Goal: Task Accomplishment & Management: Manage account settings

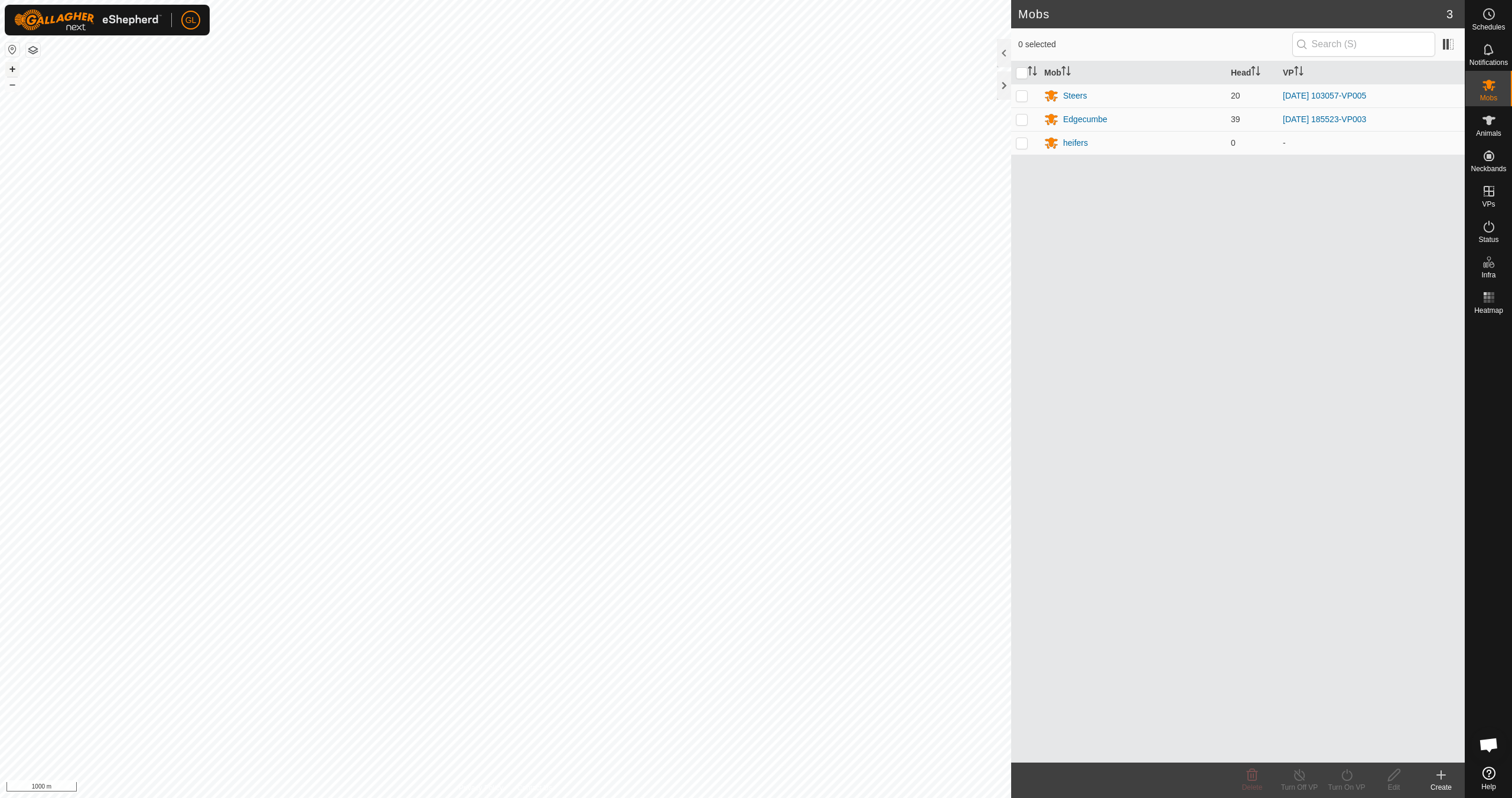
click at [9, 66] on button "+" at bounding box center [12, 69] width 14 height 14
click at [8, 65] on button "+" at bounding box center [12, 69] width 14 height 14
click at [13, 71] on button "+" at bounding box center [12, 69] width 14 height 14
click at [13, 84] on button "–" at bounding box center [12, 84] width 14 height 14
click at [13, 85] on button "–" at bounding box center [12, 84] width 14 height 14
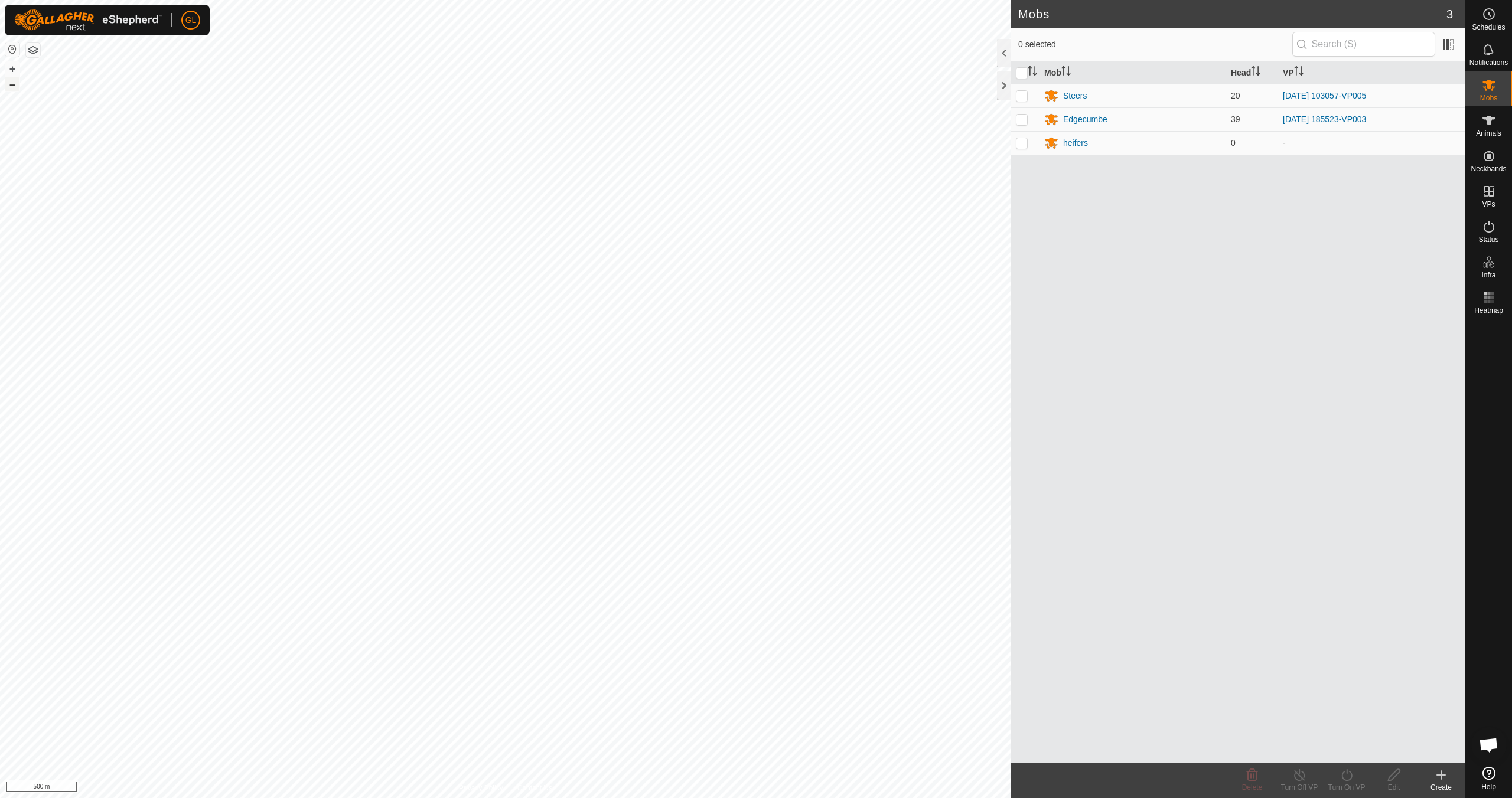
click at [13, 85] on button "–" at bounding box center [12, 84] width 14 height 14
click at [13, 86] on button "–" at bounding box center [12, 84] width 14 height 14
click at [15, 69] on button "+" at bounding box center [12, 69] width 14 height 14
click at [15, 69] on button "+" at bounding box center [12, 69] width 14 height 14
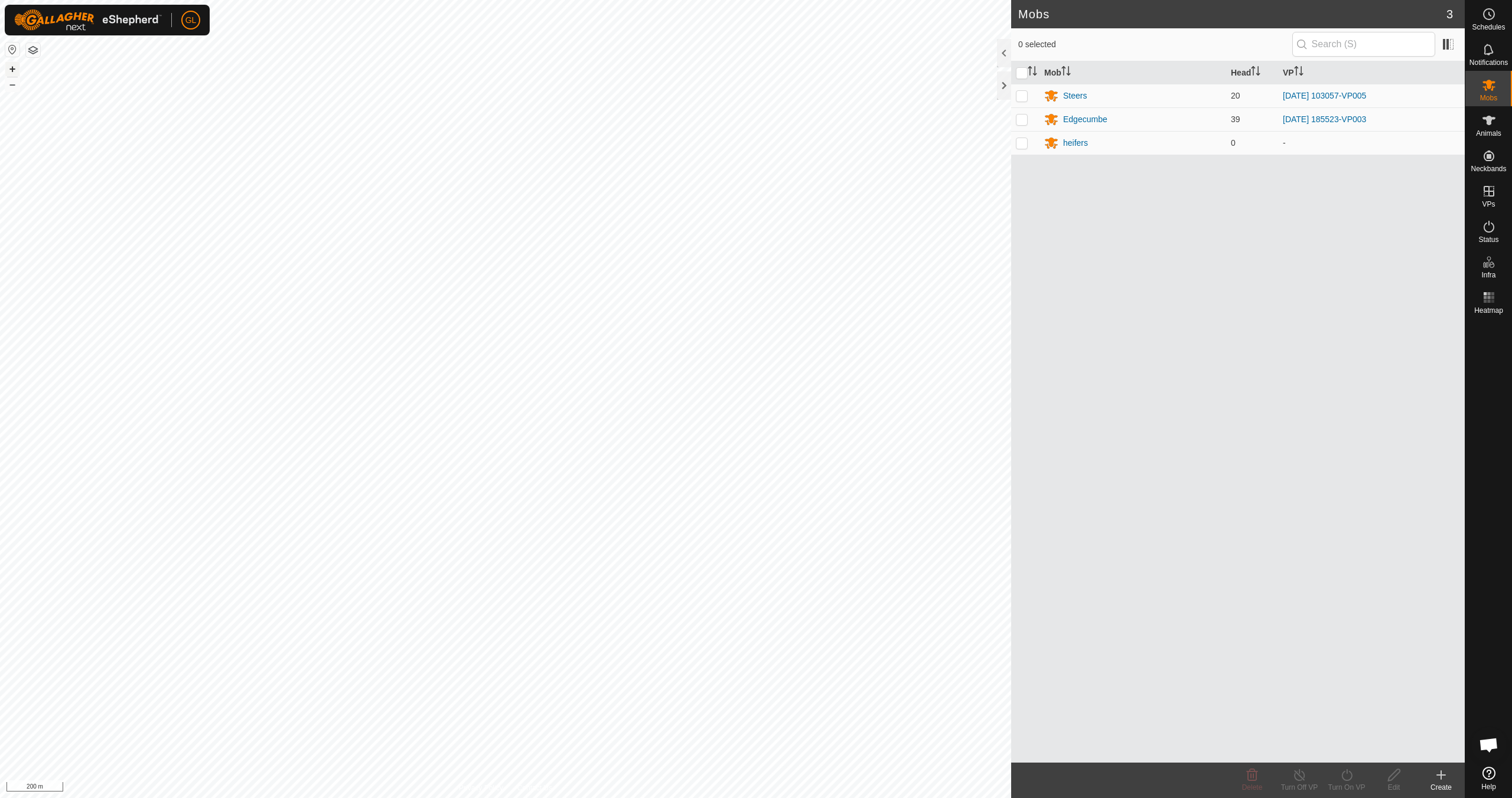
click at [15, 69] on button "+" at bounding box center [12, 69] width 14 height 14
click at [12, 71] on button "+" at bounding box center [12, 69] width 14 height 14
click at [1411, 195] on link "In Rotation" at bounding box center [1413, 191] width 101 height 24
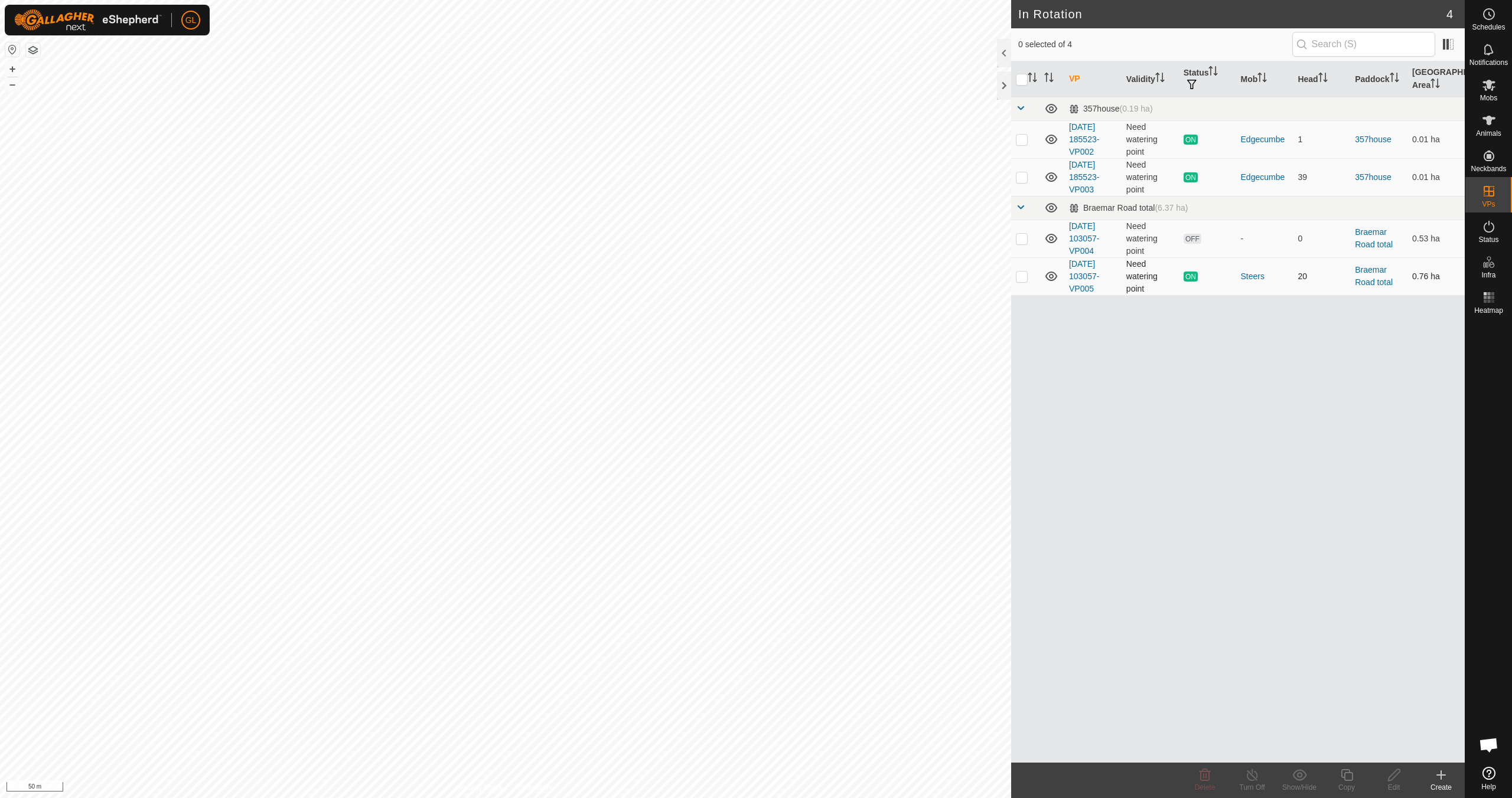
click at [1021, 276] on p-checkbox at bounding box center [1022, 276] width 12 height 9
checkbox input "true"
click at [1346, 778] on icon at bounding box center [1347, 775] width 15 height 14
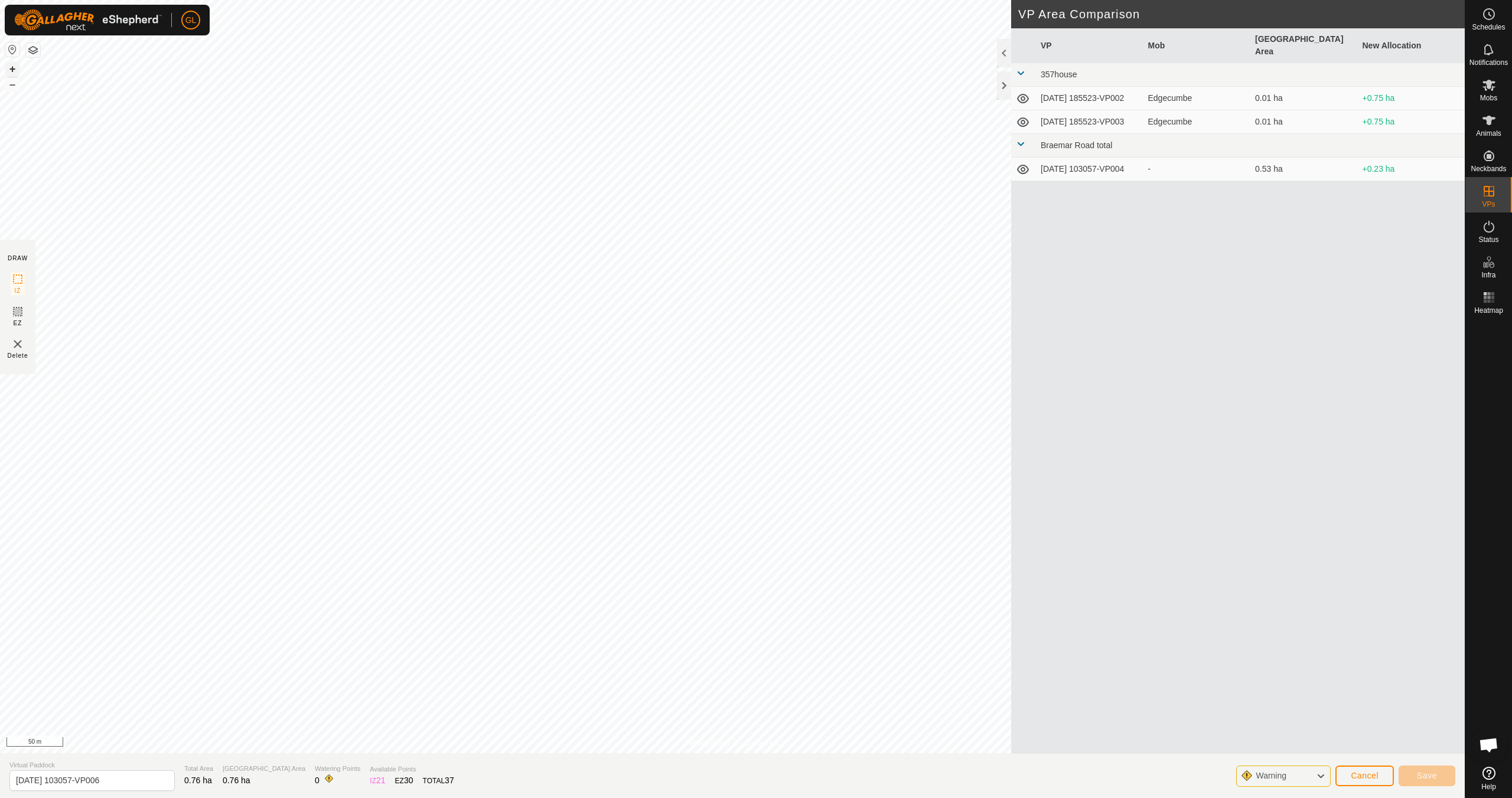
click at [13, 69] on button "+" at bounding box center [12, 69] width 14 height 14
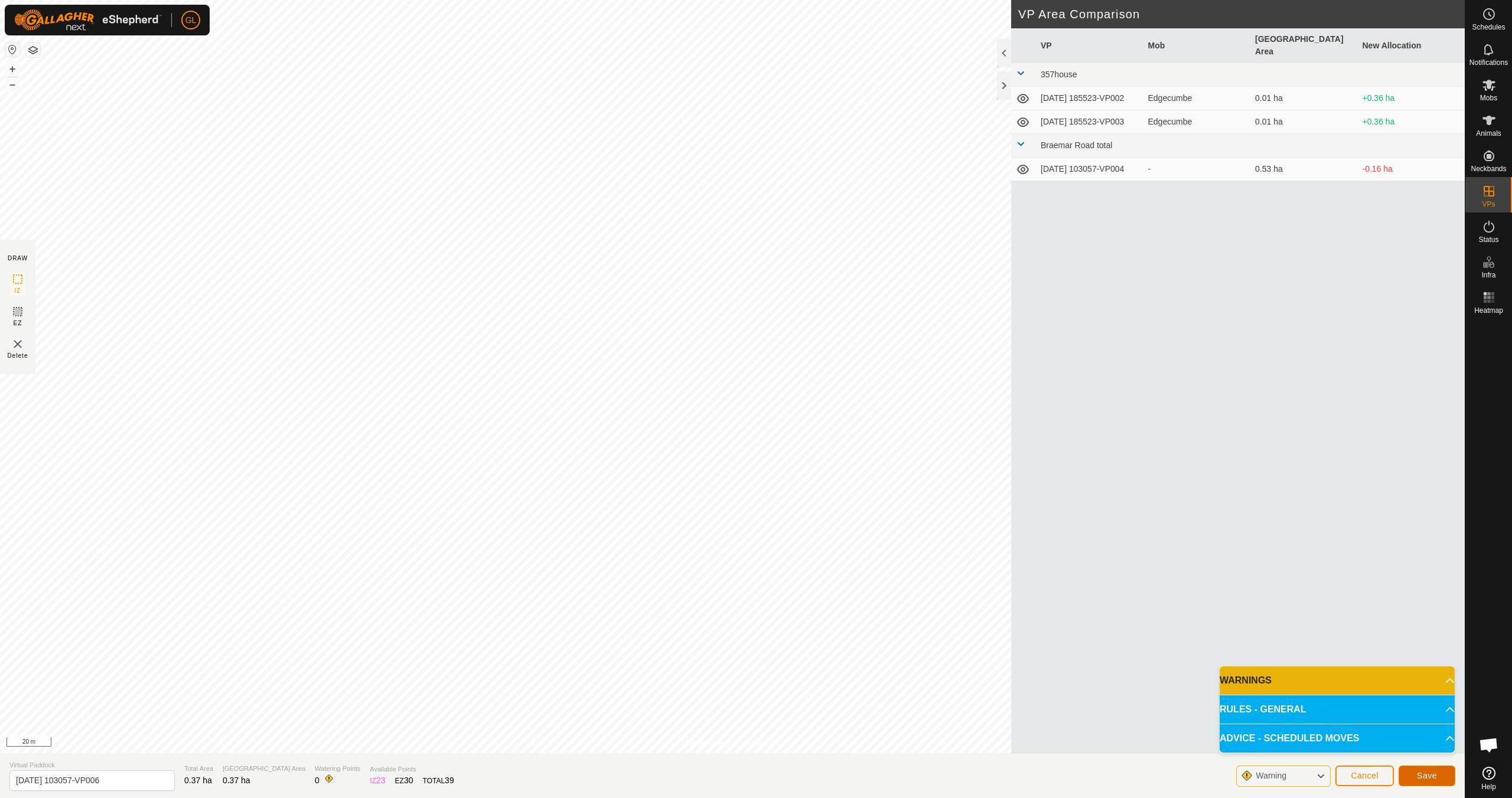
click at [1430, 778] on span "Save" at bounding box center [1427, 776] width 20 height 9
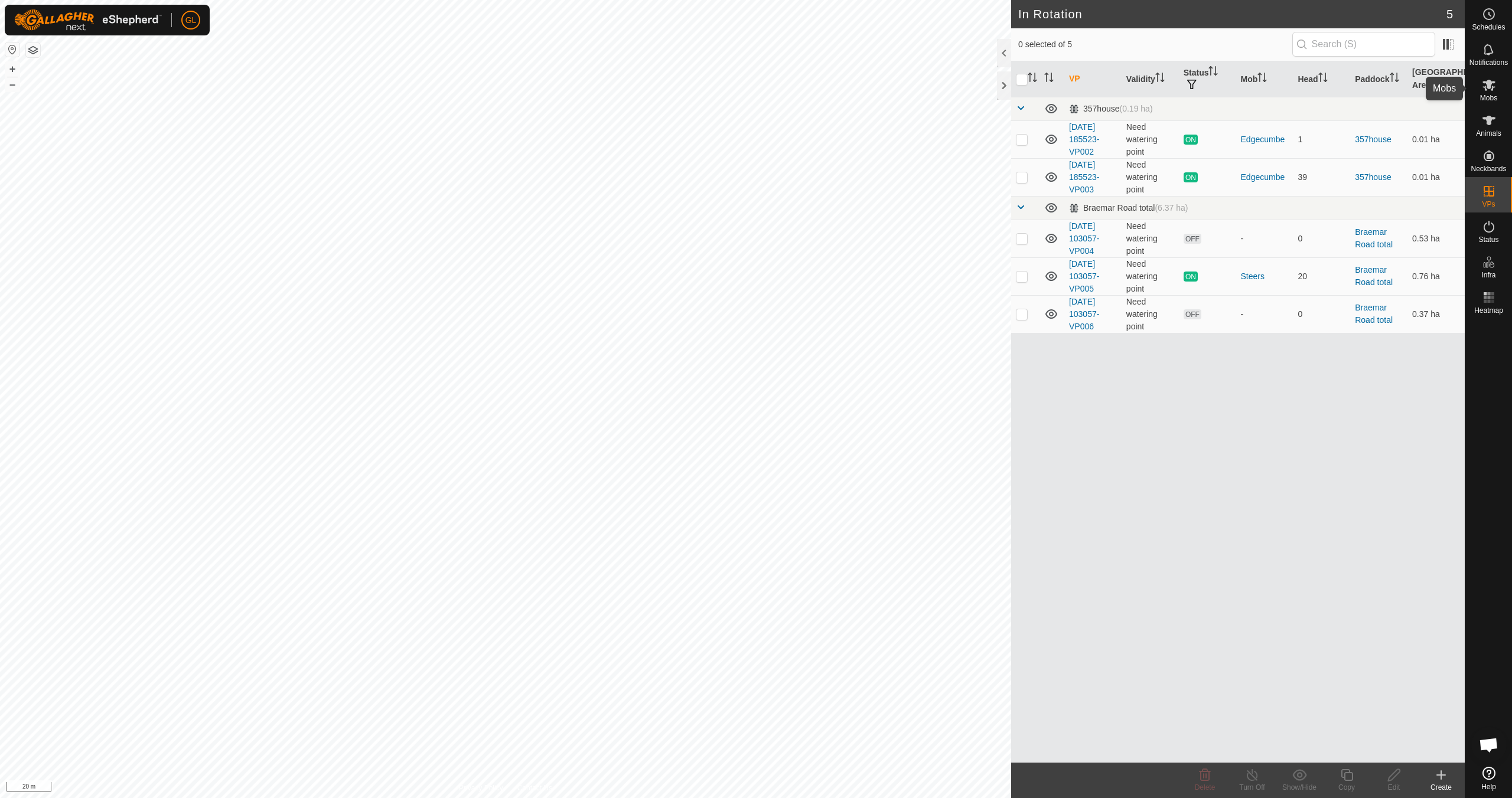
click at [1493, 96] on span "Mobs" at bounding box center [1489, 98] width 17 height 7
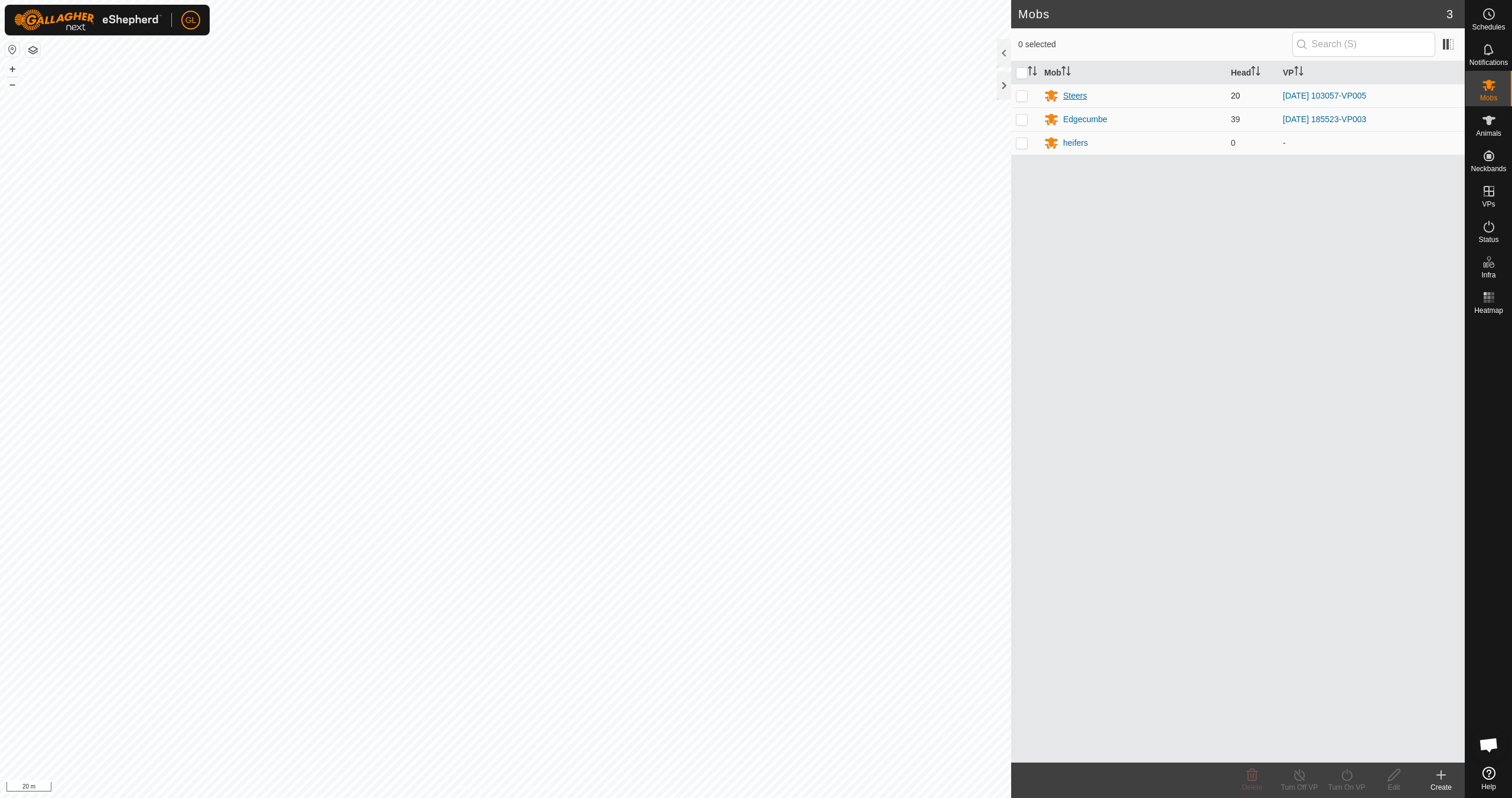
click at [1077, 93] on div "Steers" at bounding box center [1075, 96] width 24 height 13
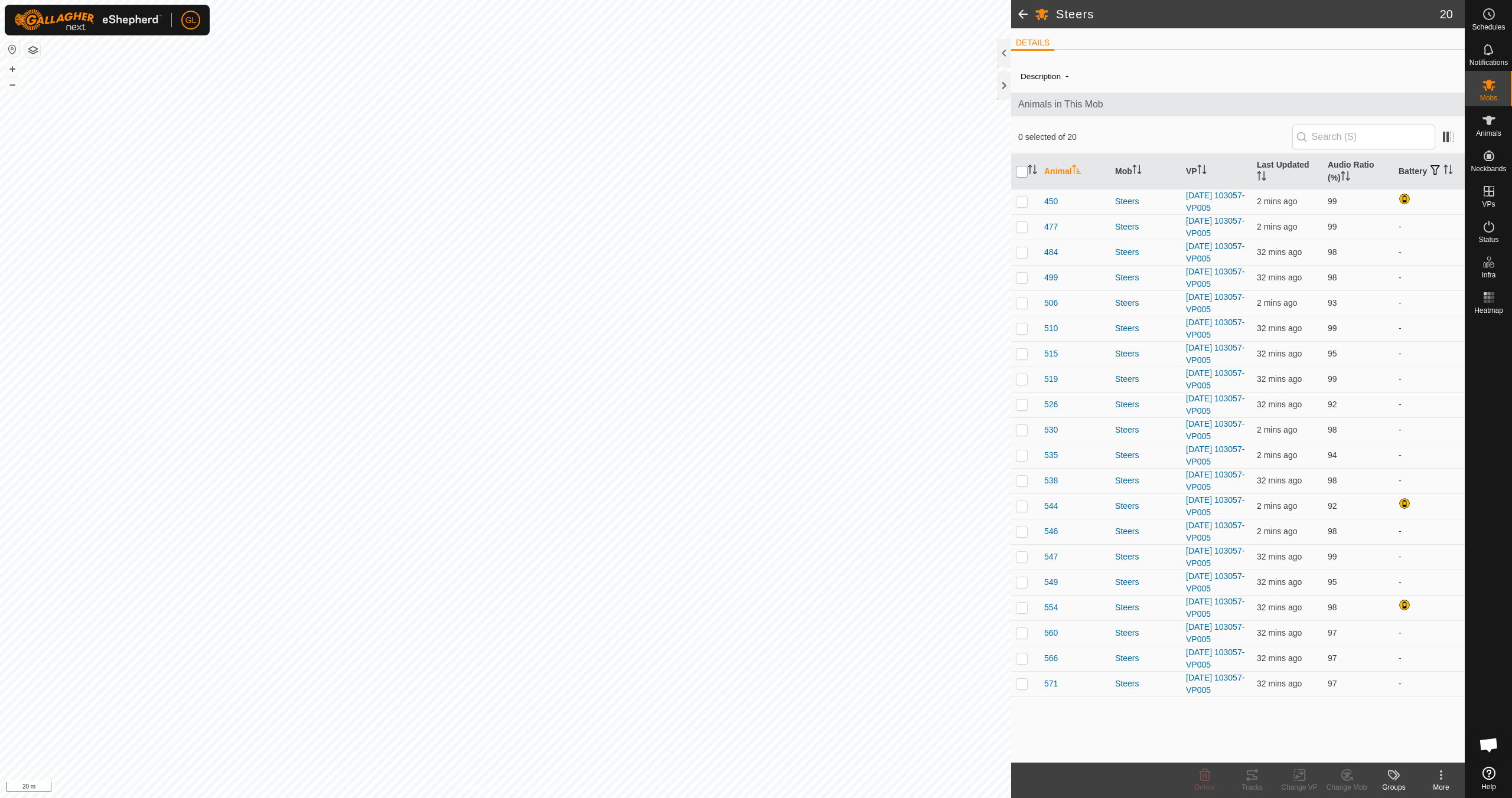
click at [1023, 169] on input "checkbox" at bounding box center [1022, 172] width 12 height 12
checkbox input "true"
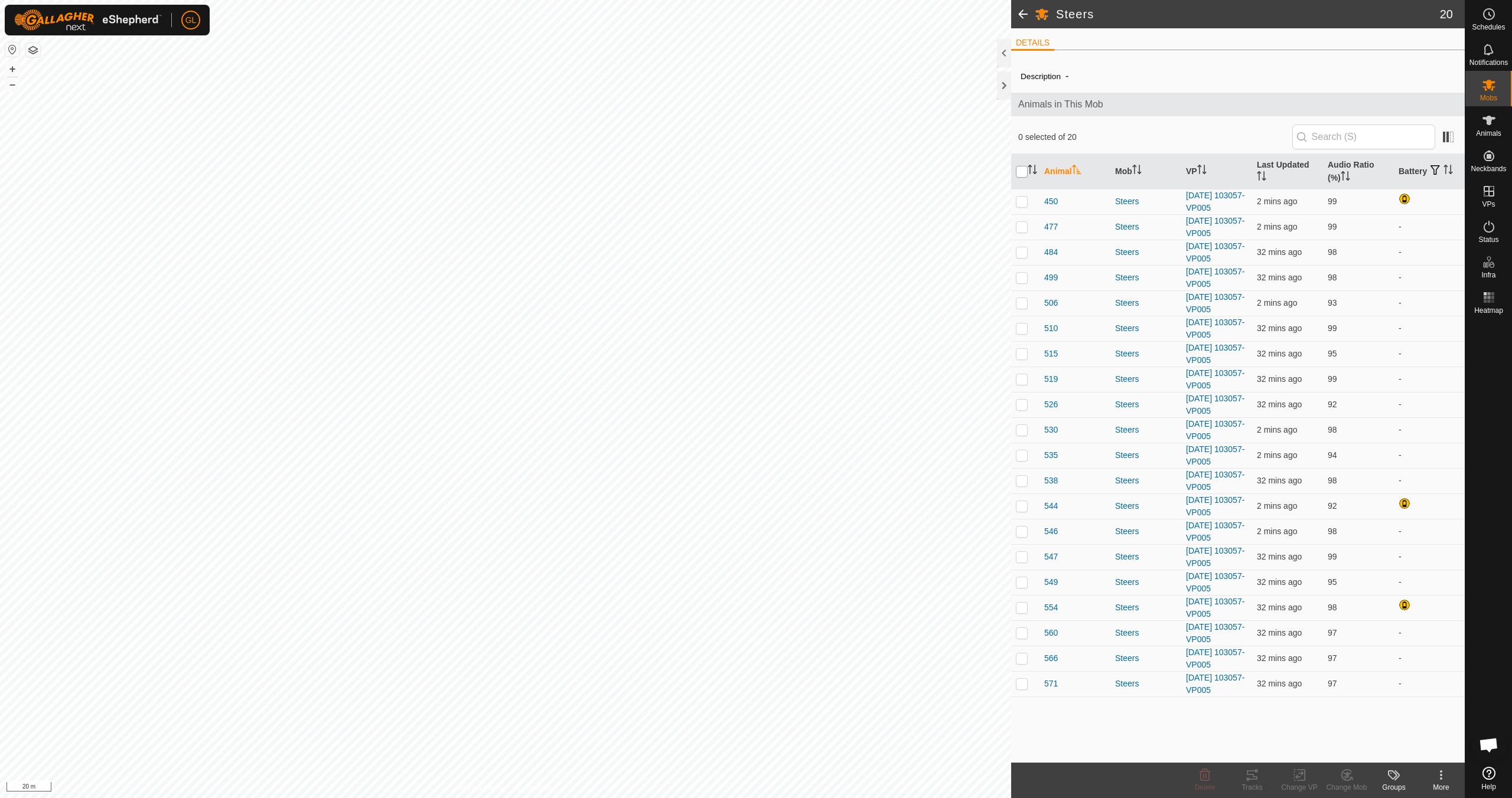
checkbox input "true"
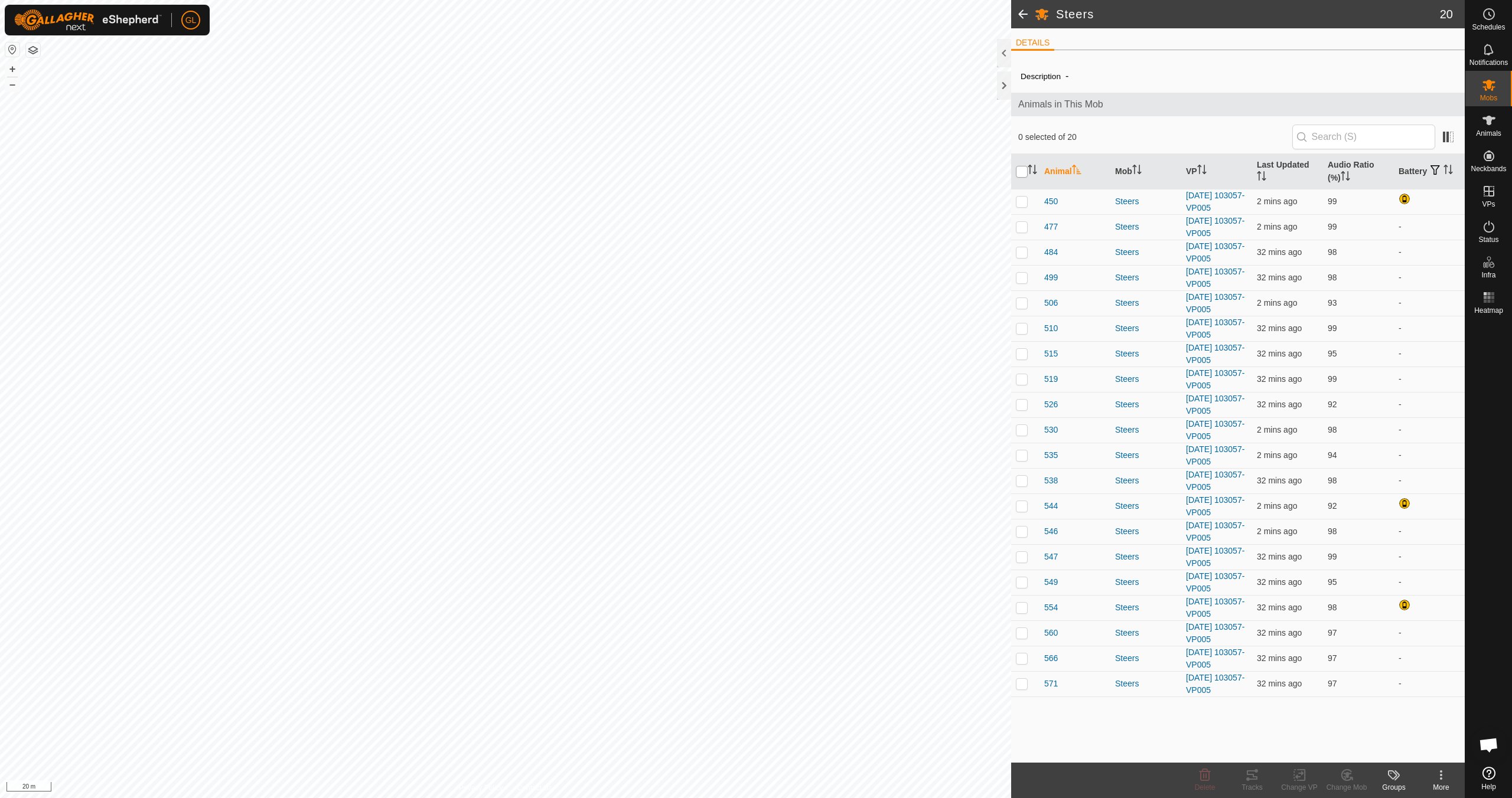
checkbox input "true"
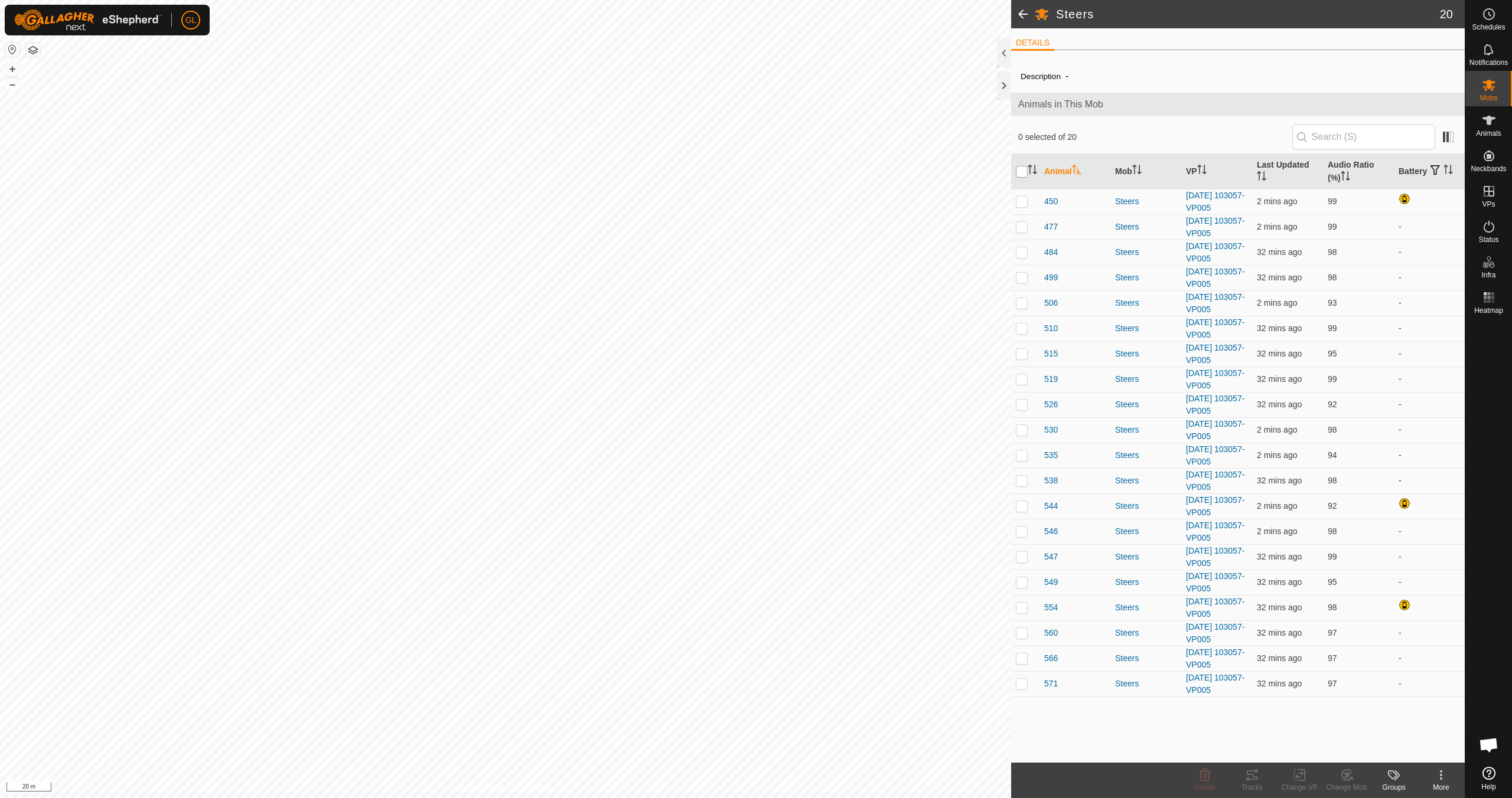
checkbox input "true"
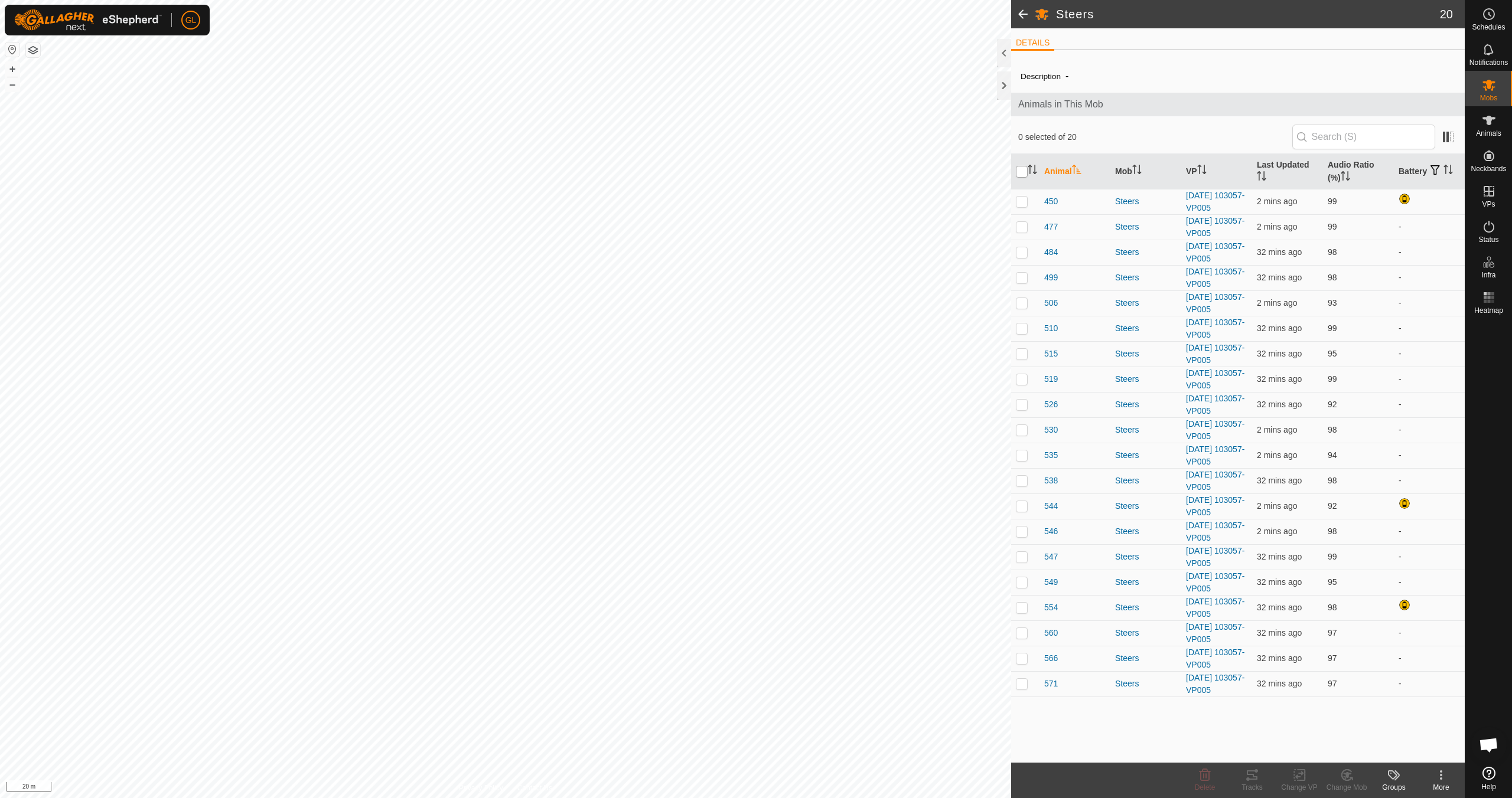
checkbox input "true"
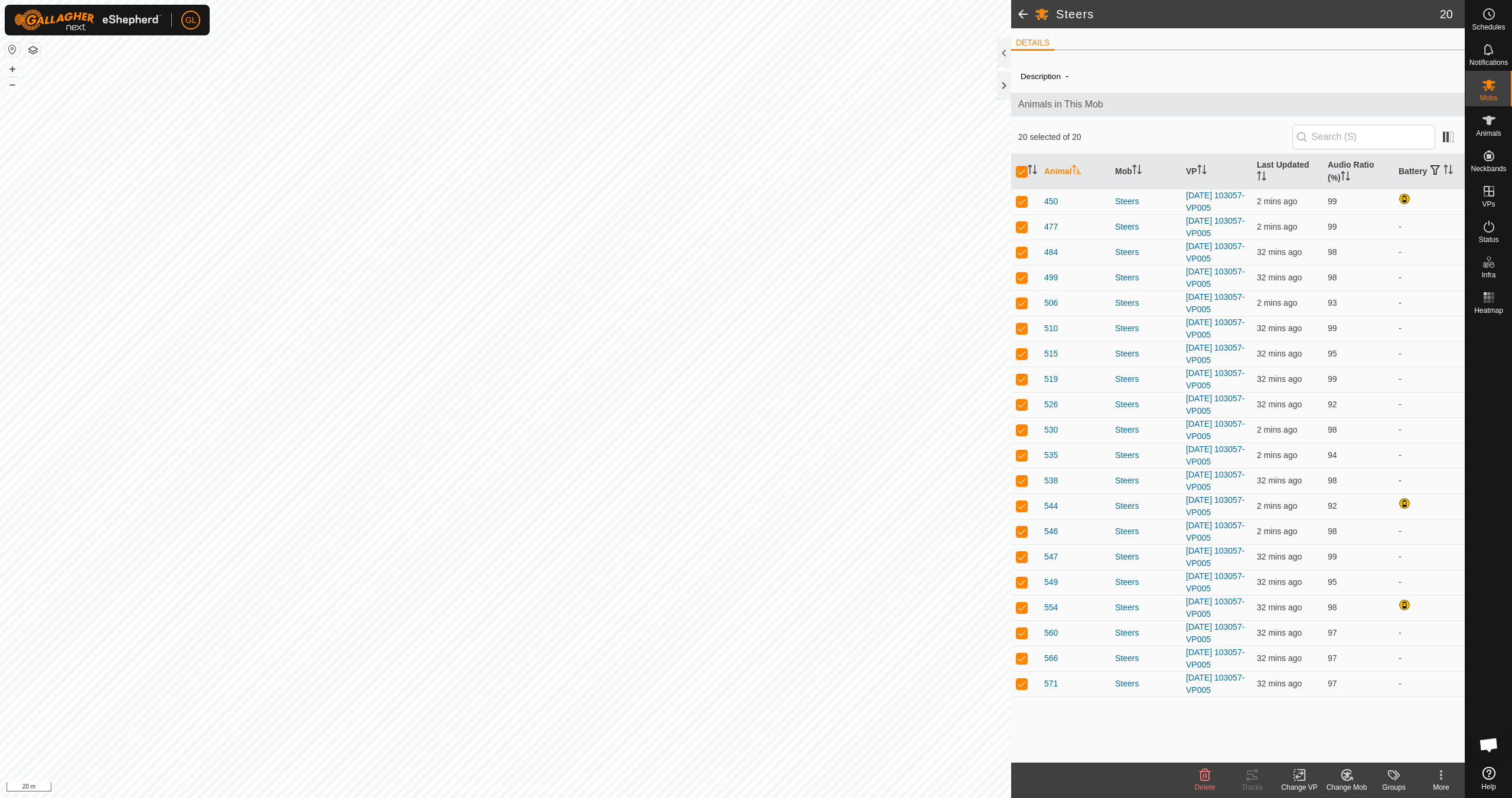
click at [1305, 781] on icon at bounding box center [1300, 775] width 15 height 14
click at [1316, 723] on link "Choose VP..." at bounding box center [1335, 725] width 117 height 24
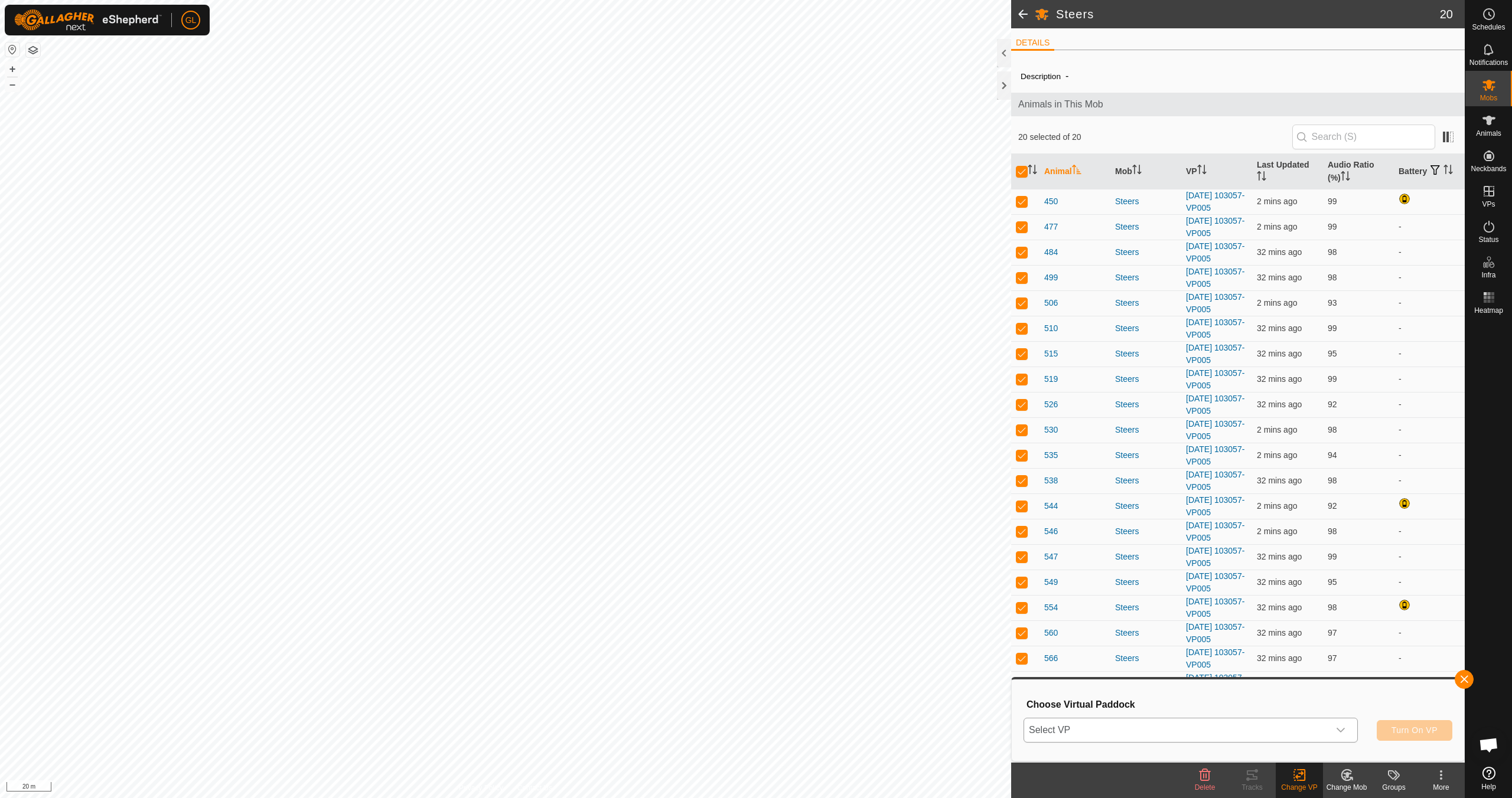
click at [1343, 730] on icon "dropdown trigger" at bounding box center [1340, 730] width 9 height 5
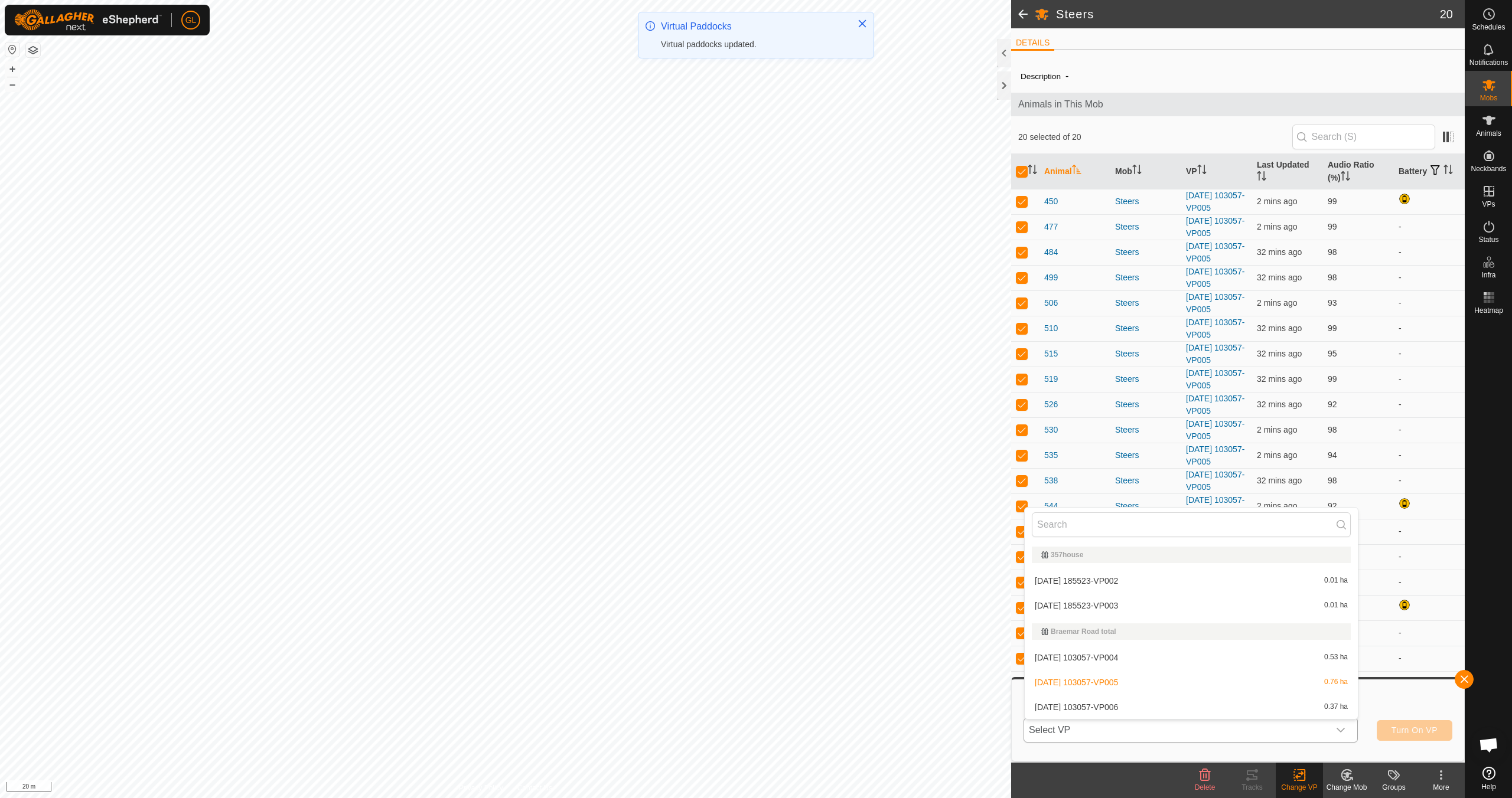
click at [1236, 707] on li "[DATE] 103057-VP006 0.37 ha" at bounding box center [1191, 708] width 333 height 24
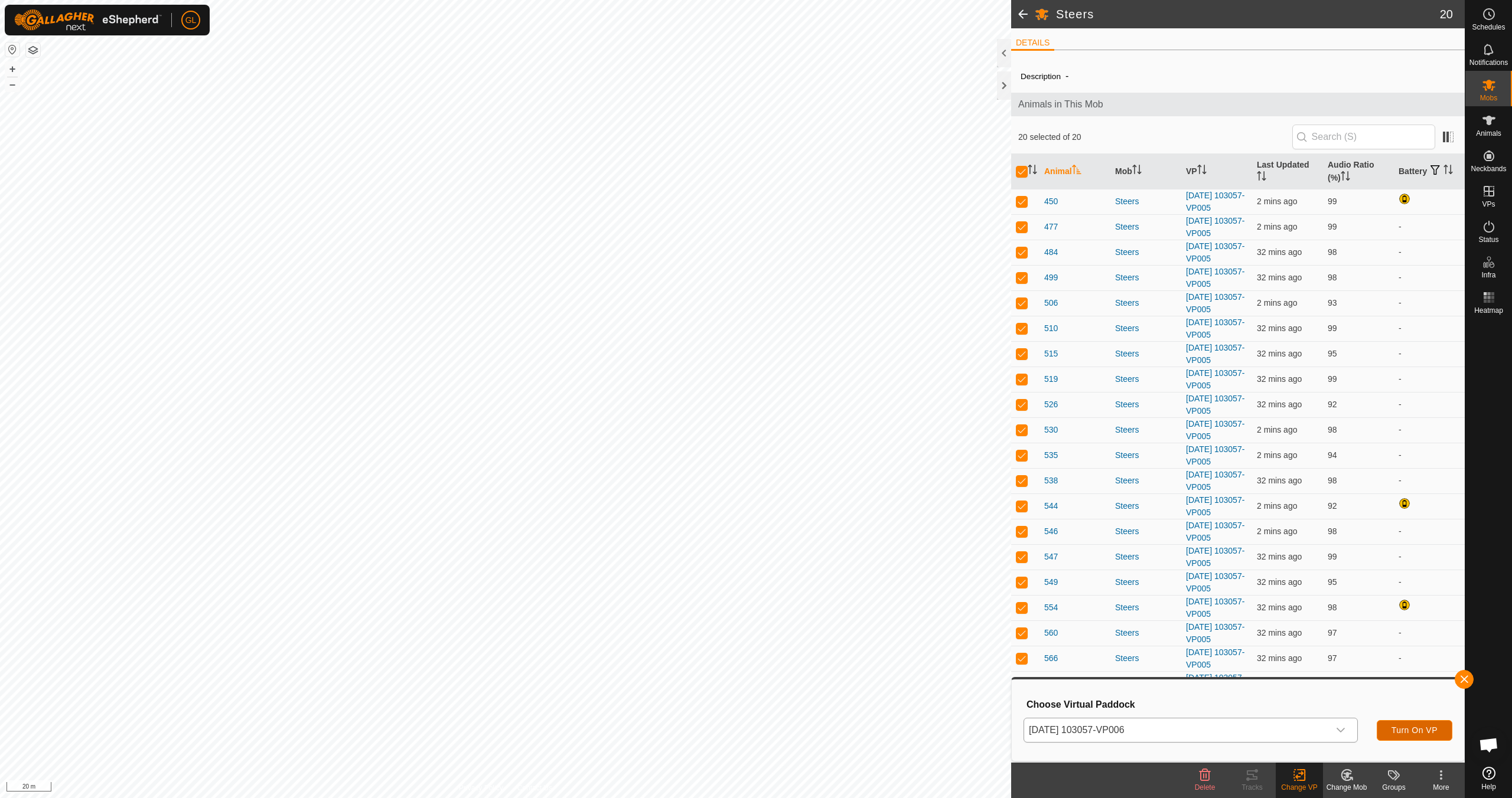
click at [1417, 731] on span "Turn On VP" at bounding box center [1414, 730] width 46 height 9
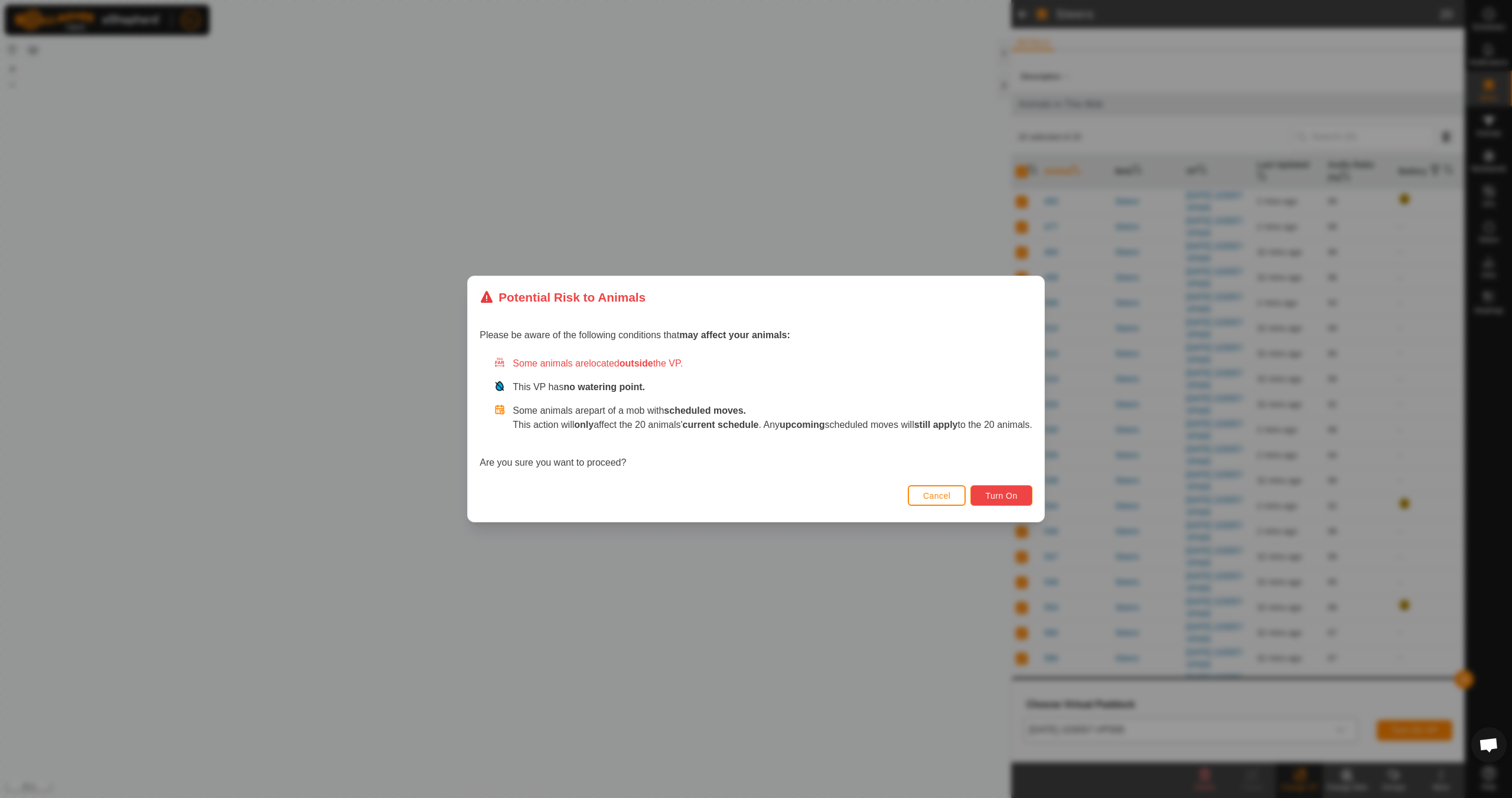
click at [1005, 497] on span "Turn On" at bounding box center [1001, 496] width 32 height 9
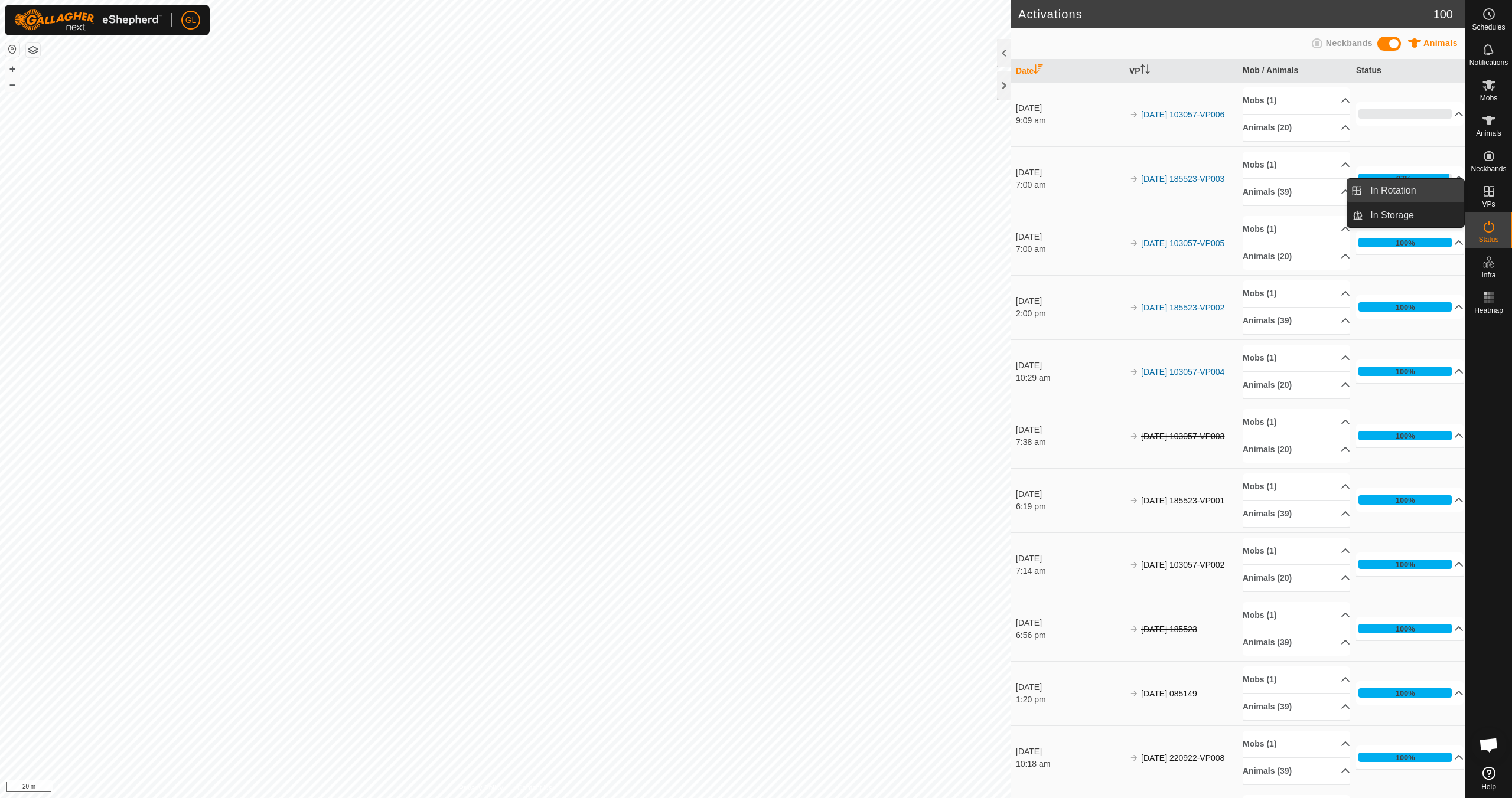
click at [1416, 195] on link "In Rotation" at bounding box center [1413, 191] width 101 height 24
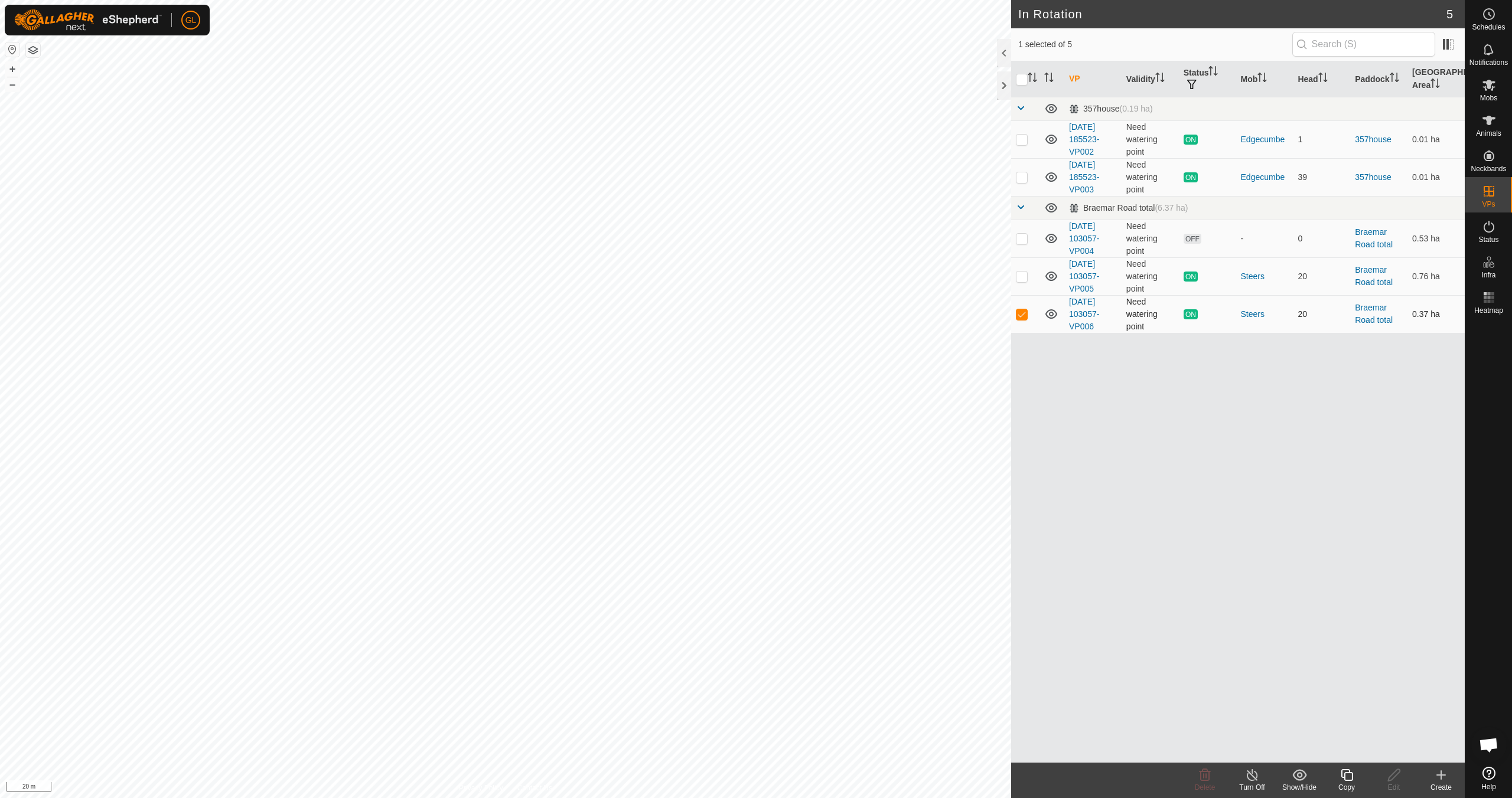
click at [1023, 315] on p-checkbox at bounding box center [1022, 314] width 12 height 9
checkbox input "false"
click at [1019, 237] on p-checkbox at bounding box center [1022, 239] width 12 height 9
click at [1201, 778] on icon at bounding box center [1205, 775] width 14 height 14
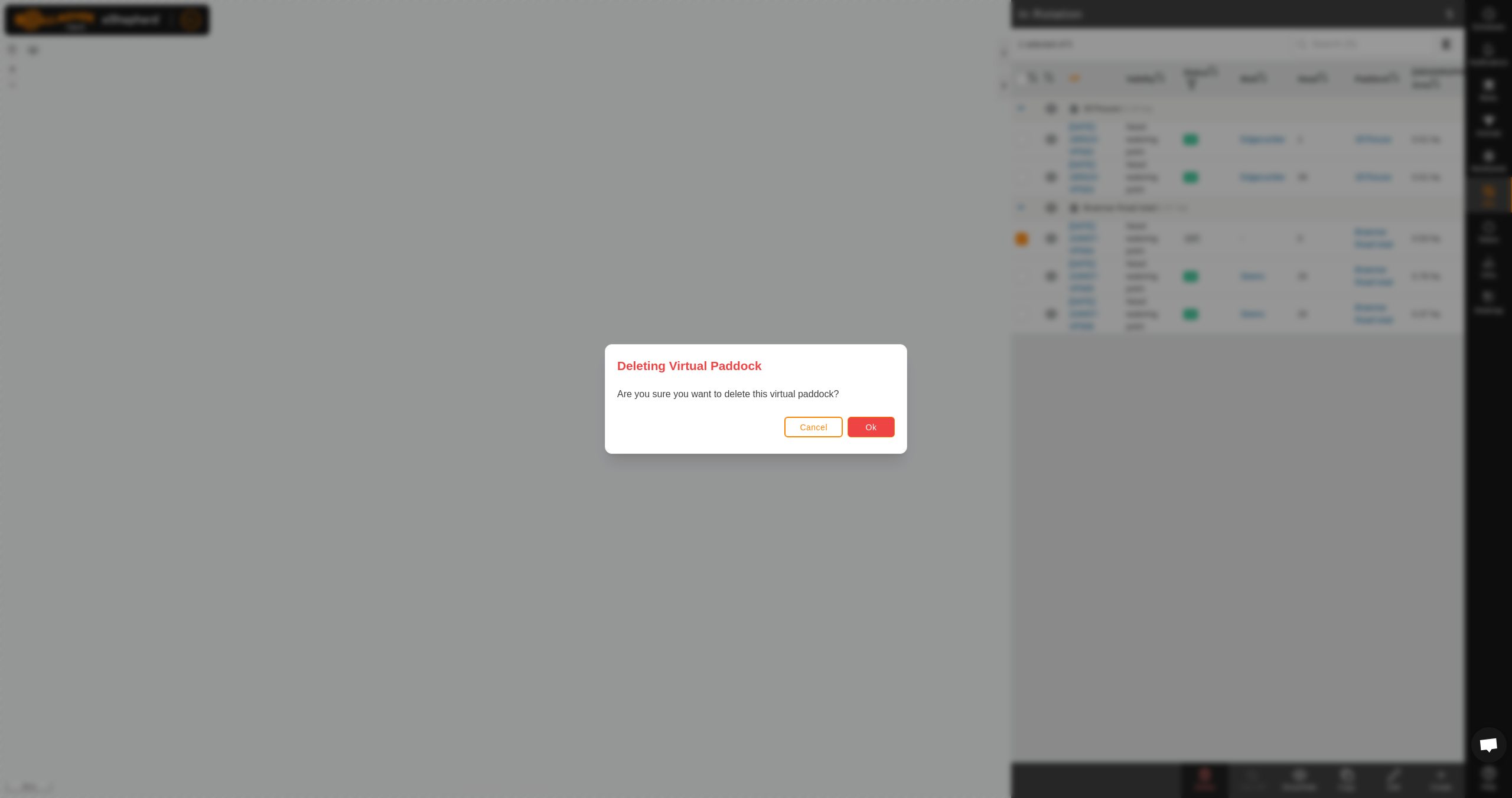
click at [869, 427] on span "Ok" at bounding box center [871, 427] width 11 height 9
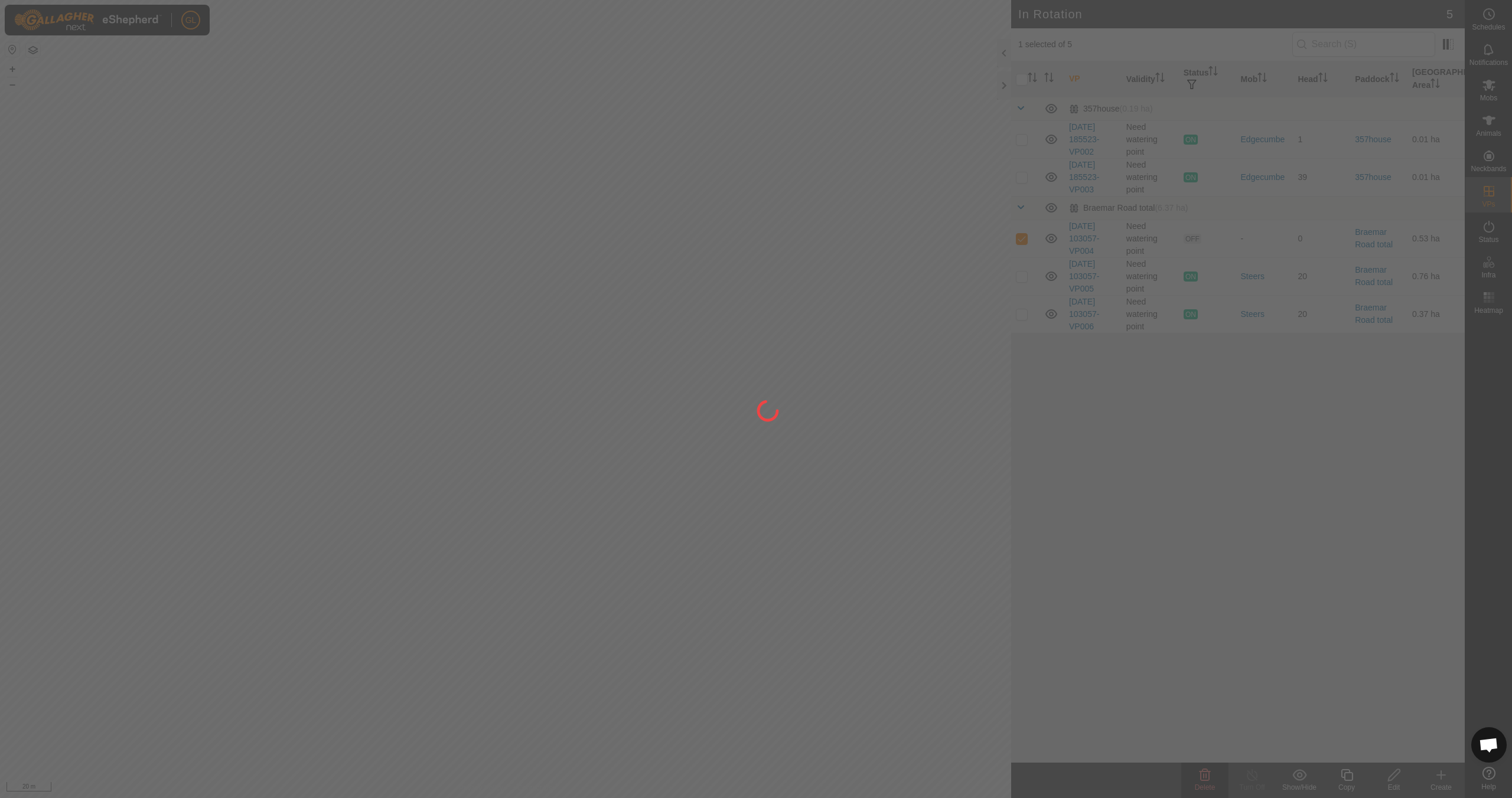
checkbox input "false"
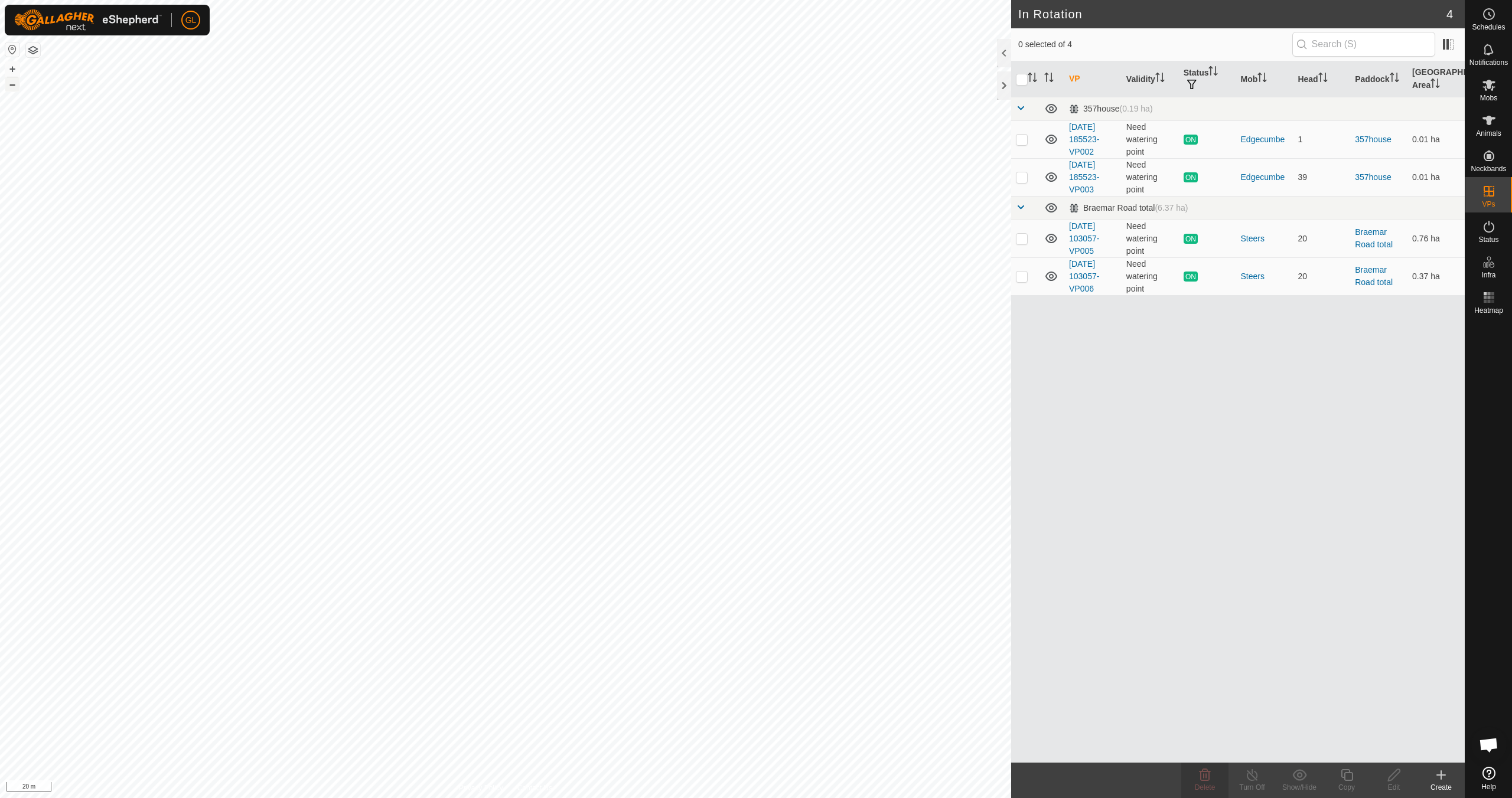
click at [14, 86] on button "–" at bounding box center [12, 84] width 14 height 14
click at [15, 85] on button "–" at bounding box center [12, 84] width 14 height 14
click at [15, 85] on button "–" at bounding box center [12, 84] width 14 height 14
click at [15, 84] on button "–" at bounding box center [12, 84] width 14 height 14
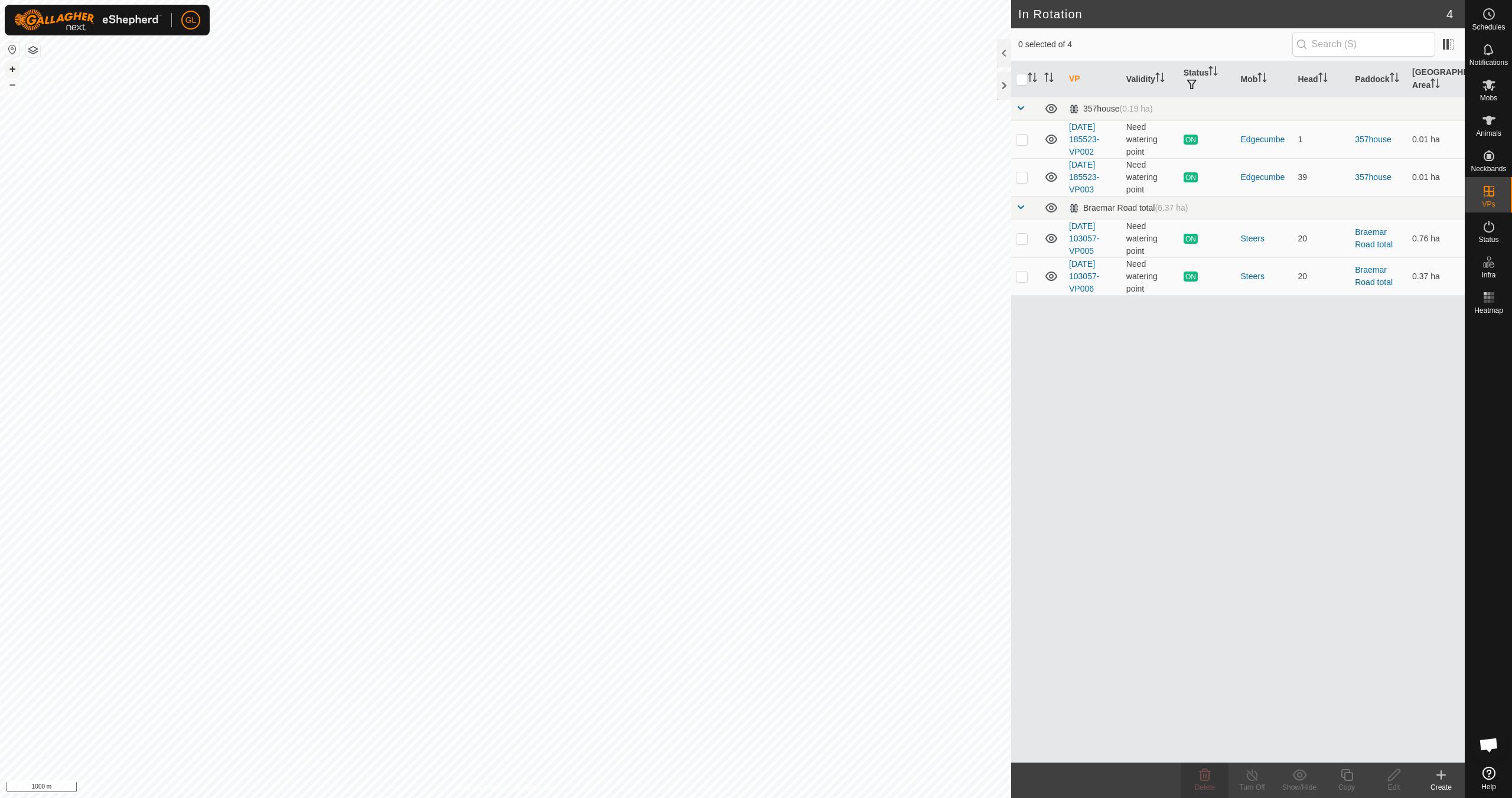
click at [13, 69] on button "+" at bounding box center [12, 69] width 14 height 14
click at [15, 69] on button "+" at bounding box center [12, 69] width 14 height 14
click at [15, 69] on button "+" at bounding box center [12, 69] width 14 height 14
click at [1484, 89] on icon at bounding box center [1488, 84] width 14 height 14
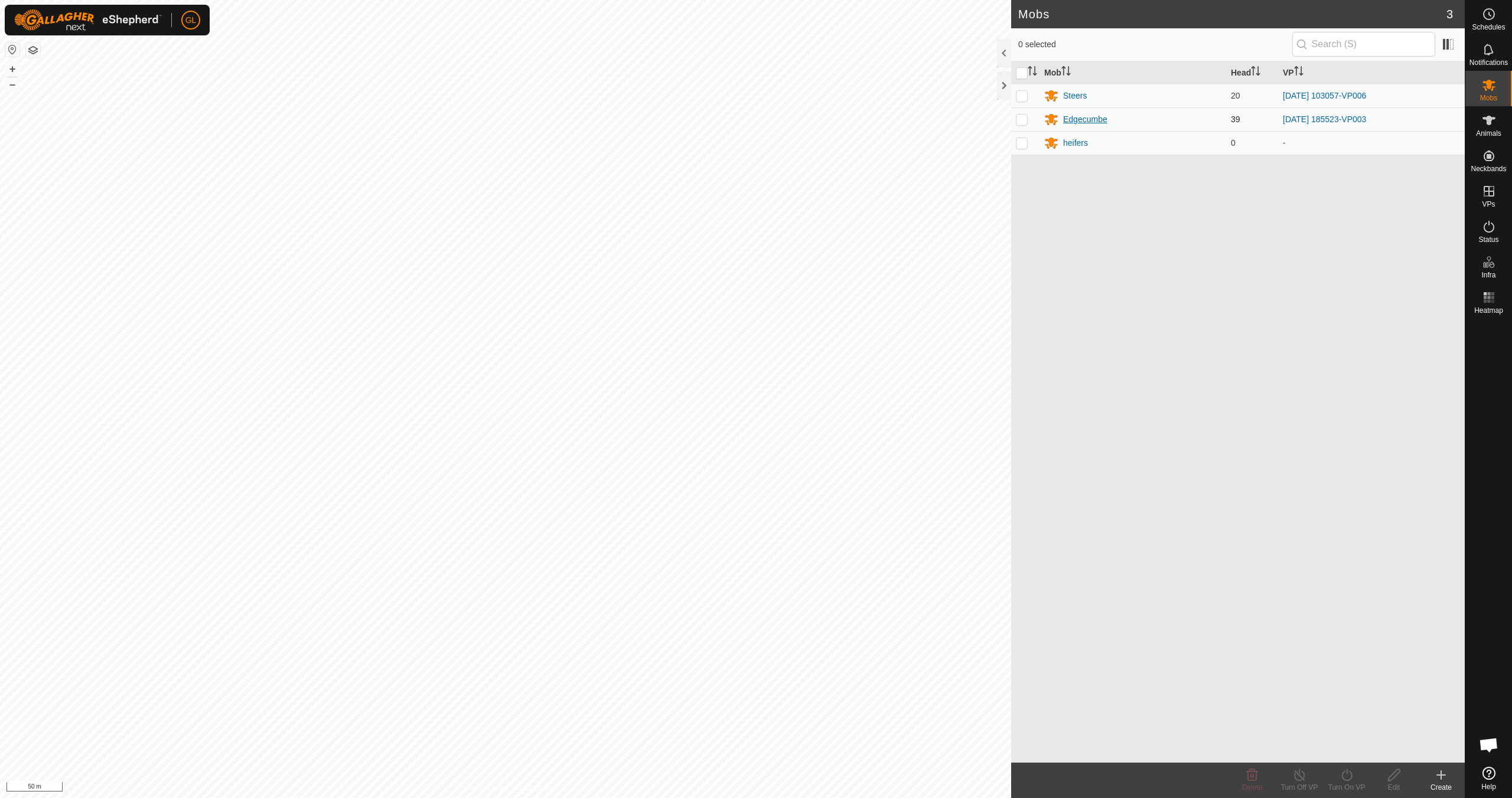
click at [1076, 116] on div "Edgecumbe" at bounding box center [1085, 119] width 44 height 13
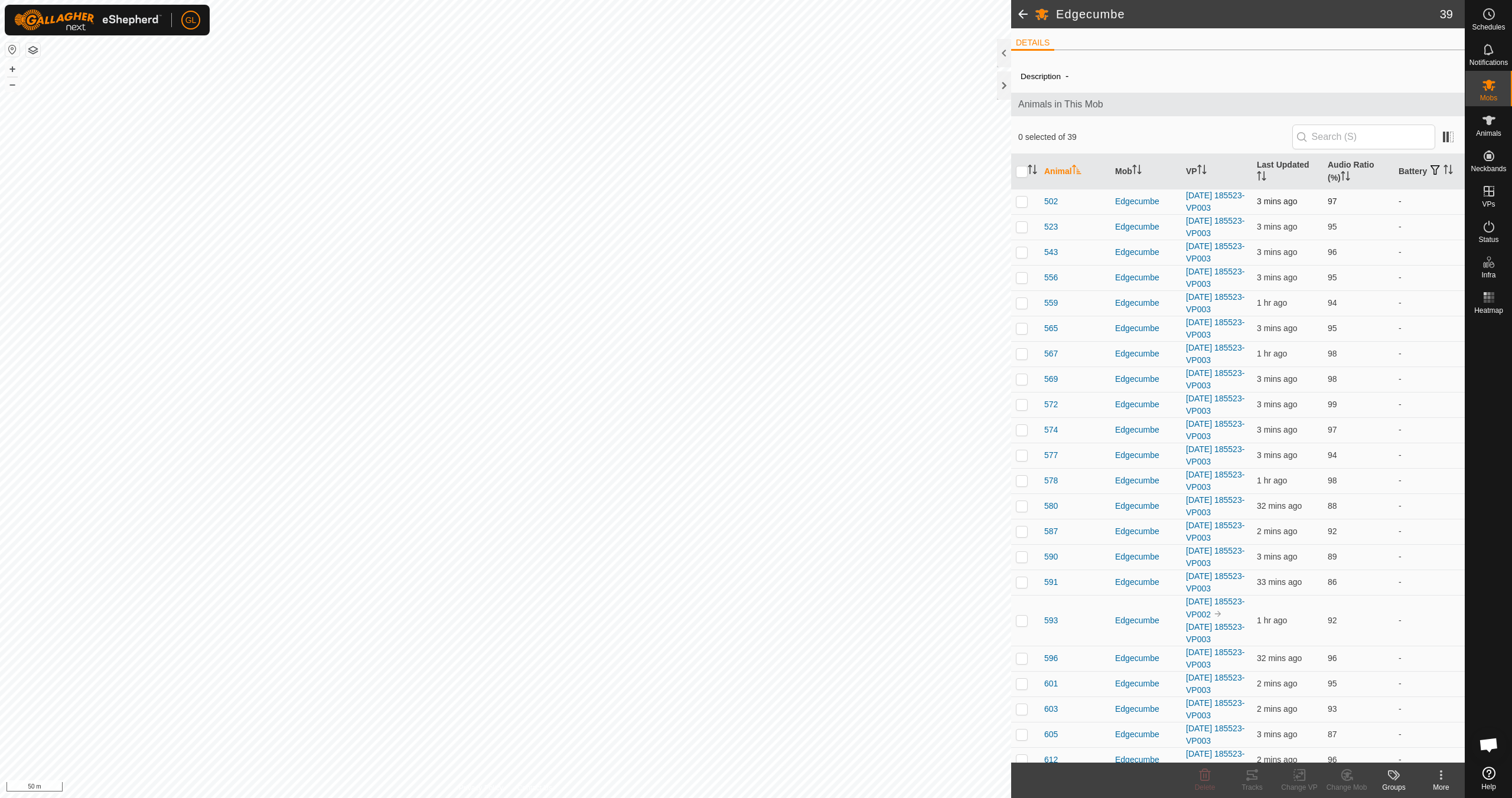
click at [1023, 203] on p-checkbox at bounding box center [1022, 201] width 12 height 9
checkbox input "true"
click at [1019, 231] on td at bounding box center [1025, 227] width 28 height 25
checkbox input "true"
click at [1018, 254] on p-checkbox at bounding box center [1022, 252] width 12 height 9
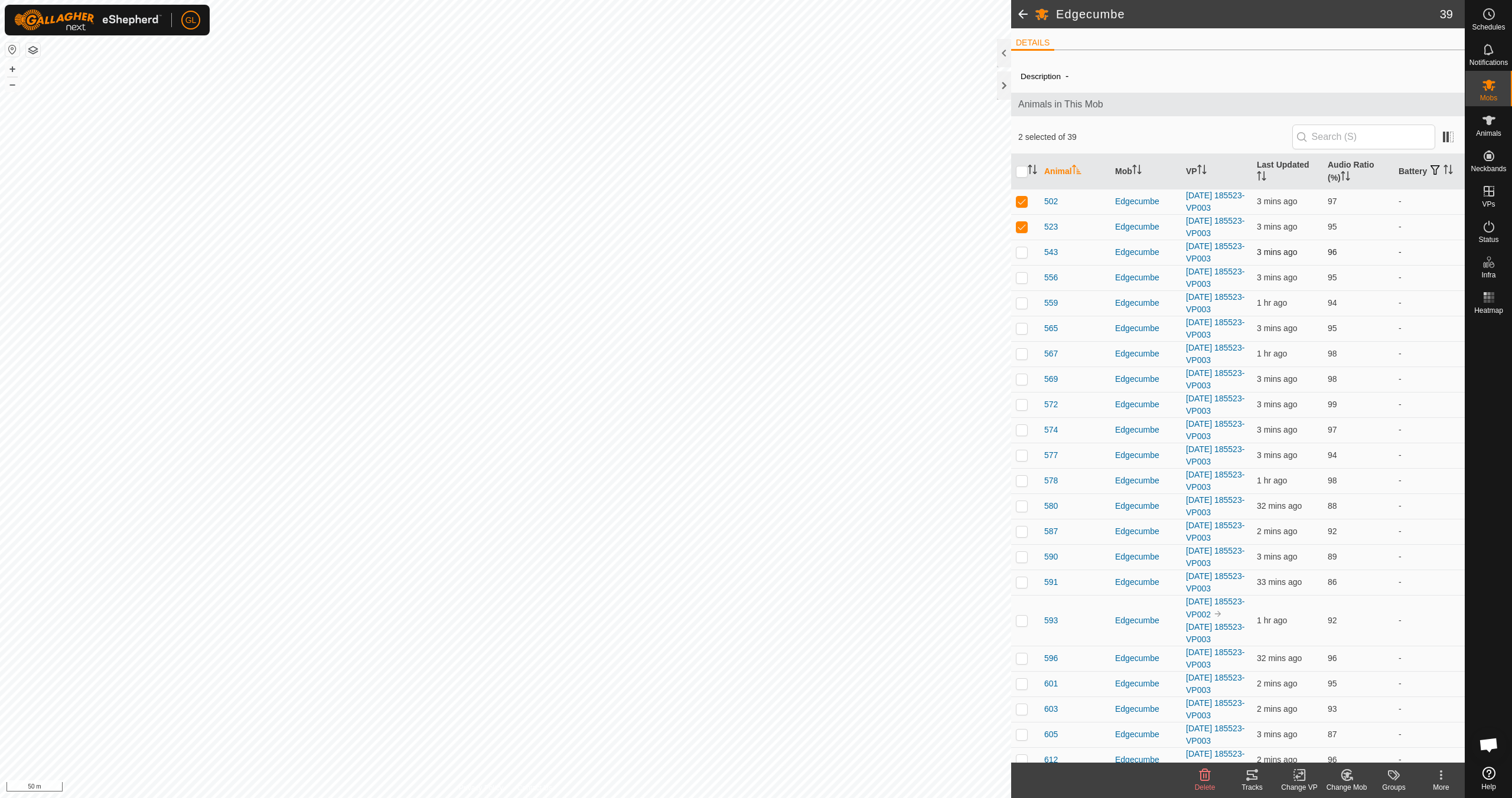
checkbox input "true"
click at [1019, 280] on p-checkbox at bounding box center [1022, 278] width 12 height 9
checkbox input "true"
click at [1018, 302] on p-checkbox at bounding box center [1022, 303] width 12 height 9
checkbox input "true"
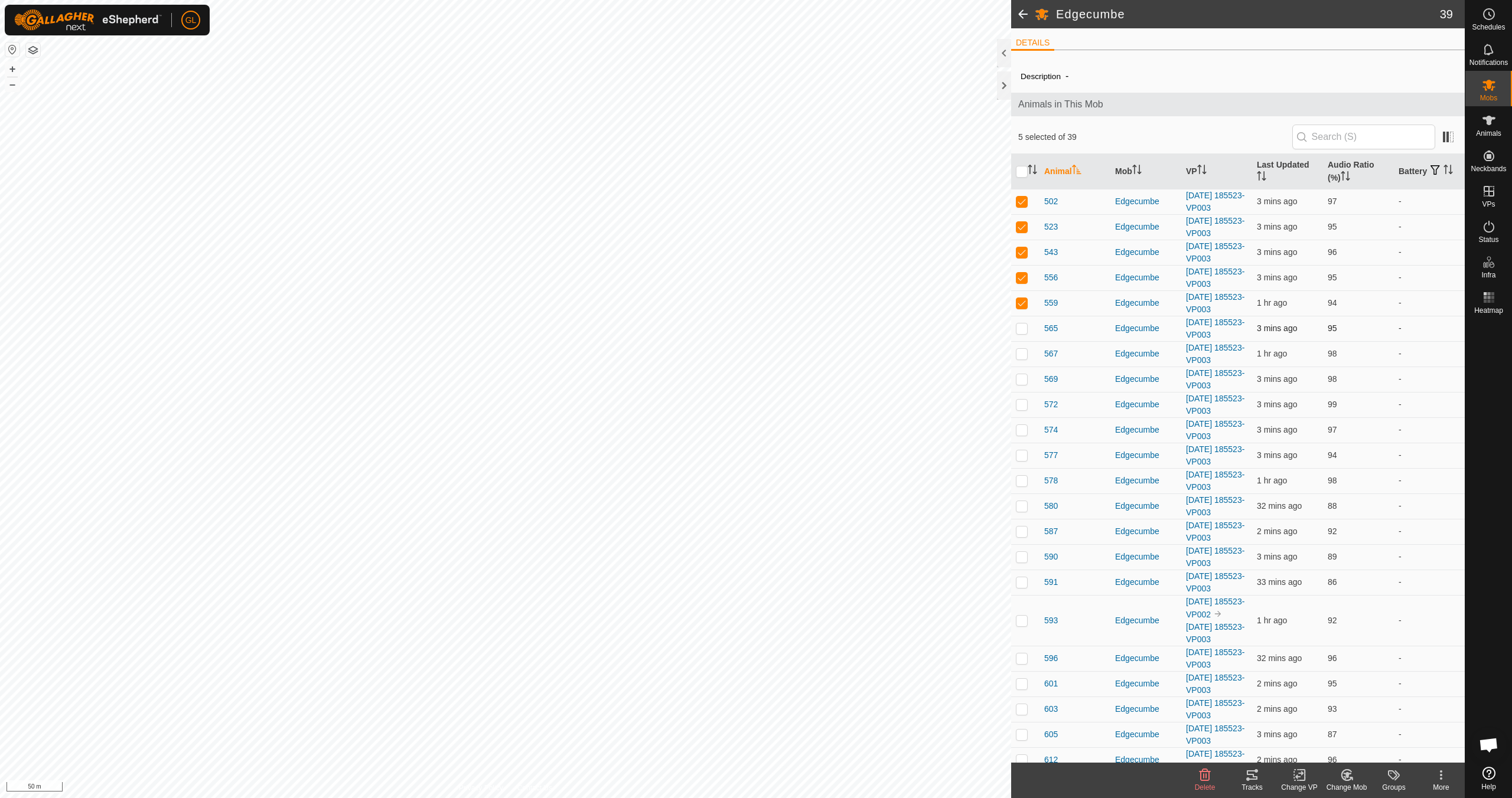
click at [1019, 333] on p-checkbox at bounding box center [1022, 328] width 12 height 9
checkbox input "true"
click at [1023, 352] on p-checkbox at bounding box center [1022, 353] width 12 height 9
checkbox input "true"
click at [1023, 383] on p-checkbox at bounding box center [1022, 379] width 12 height 9
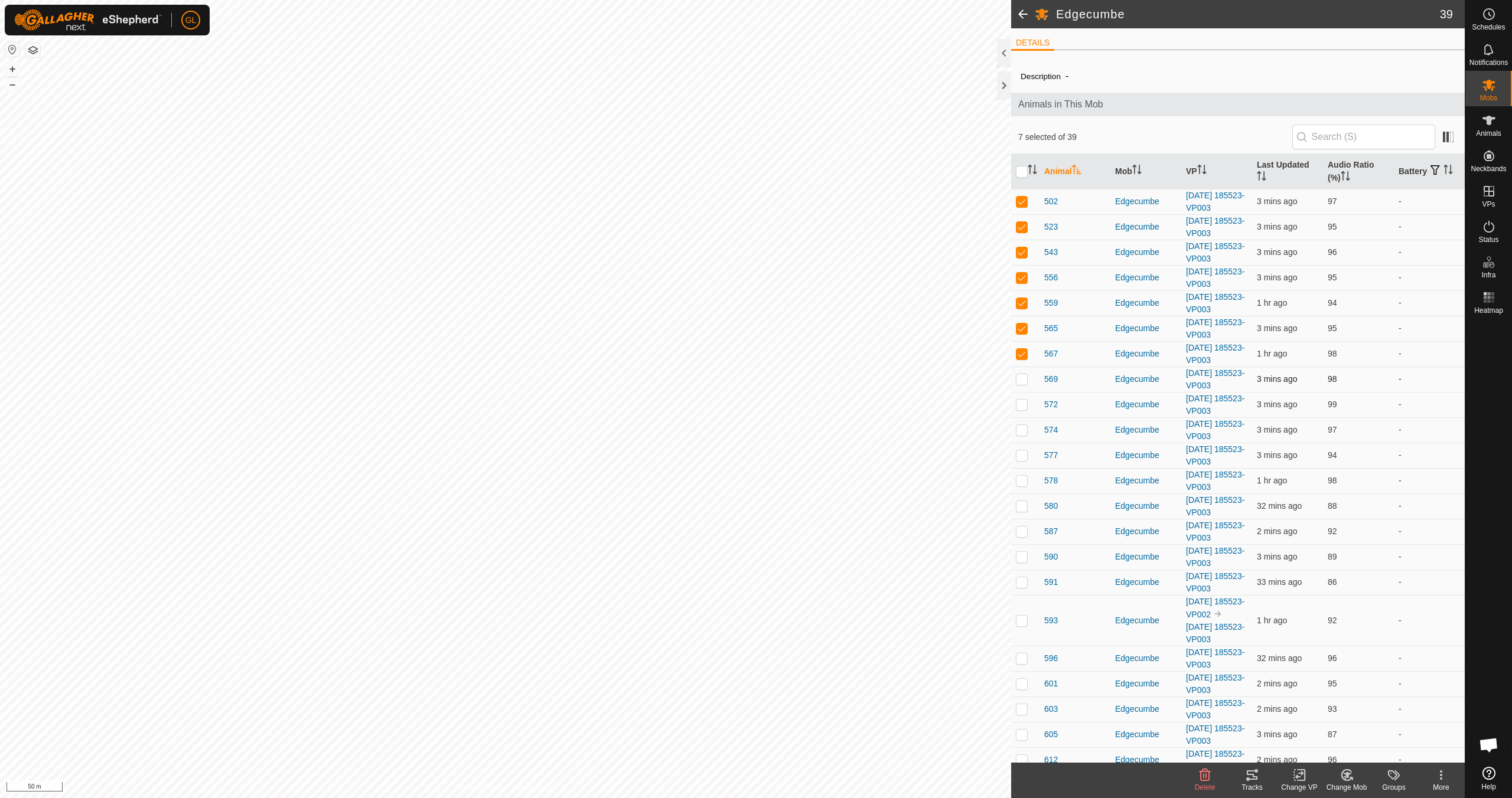
checkbox input "true"
click at [1017, 402] on p-checkbox at bounding box center [1022, 404] width 12 height 9
checkbox input "true"
click at [1027, 429] on p-checkbox at bounding box center [1022, 430] width 12 height 9
checkbox input "true"
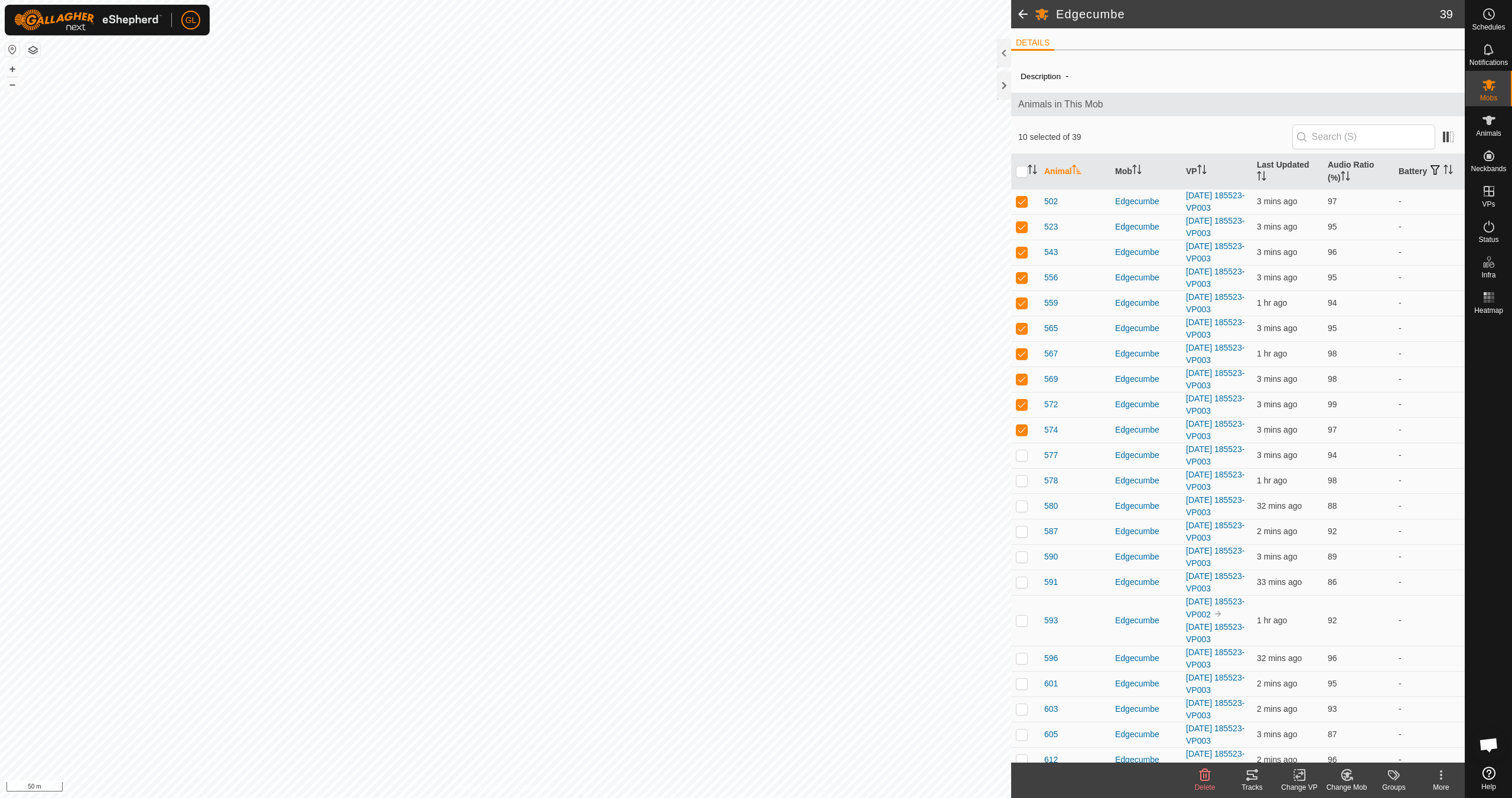
click at [1250, 777] on icon at bounding box center [1251, 775] width 14 height 14
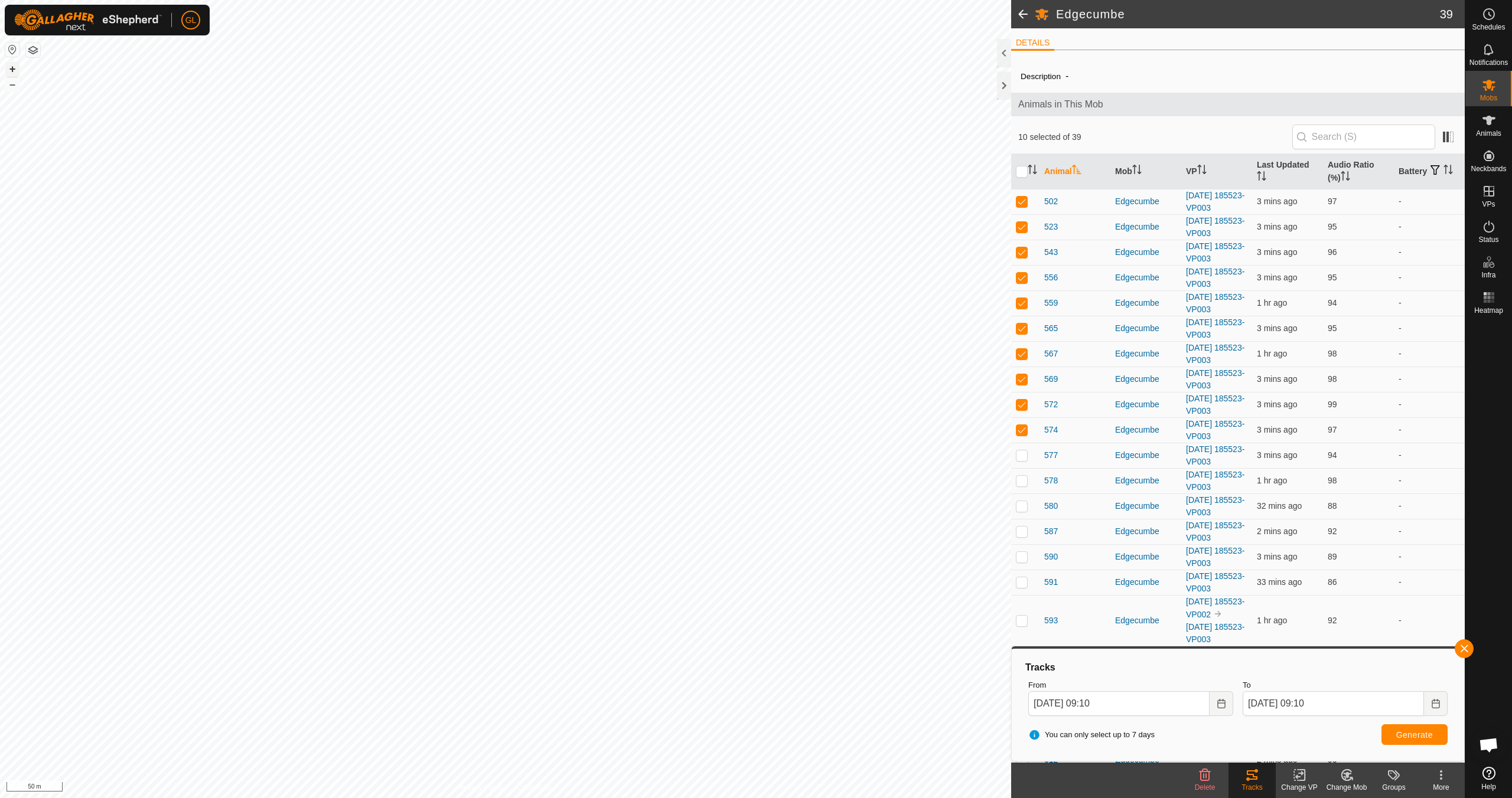
click at [15, 71] on button "+" at bounding box center [12, 69] width 14 height 14
click at [13, 67] on button "+" at bounding box center [12, 69] width 14 height 14
